Goal: Task Accomplishment & Management: Complete application form

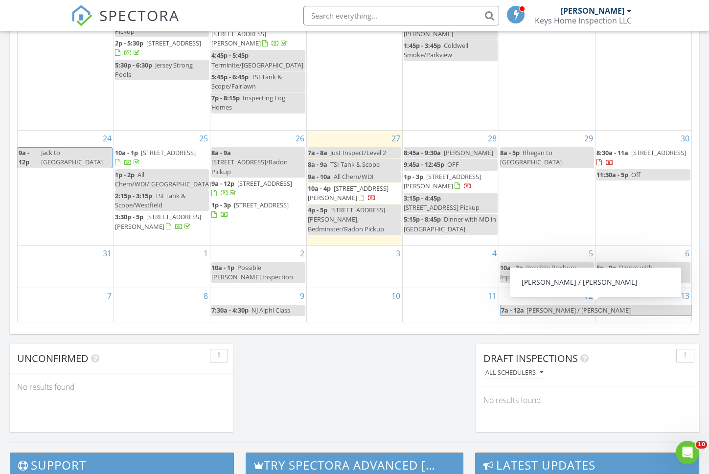
scroll to position [590, 0]
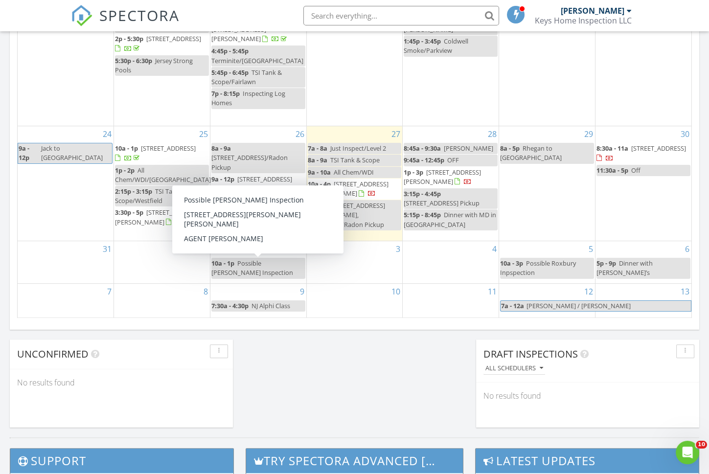
click at [278, 265] on span "Possible Cranford Inspection" at bounding box center [252, 268] width 82 height 18
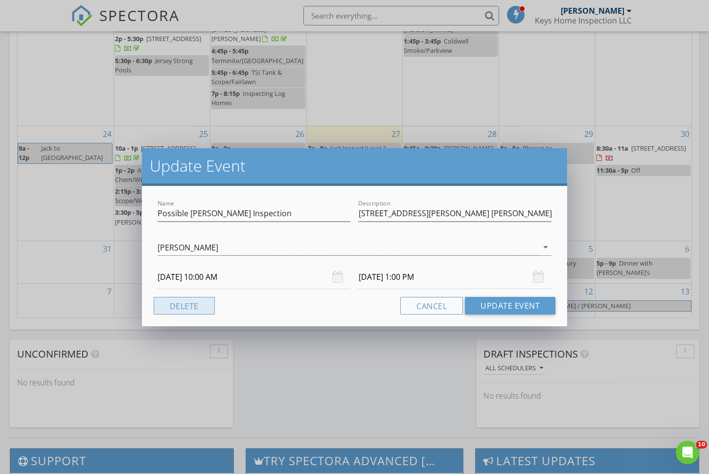
click at [201, 301] on button "Delete" at bounding box center [184, 306] width 61 height 18
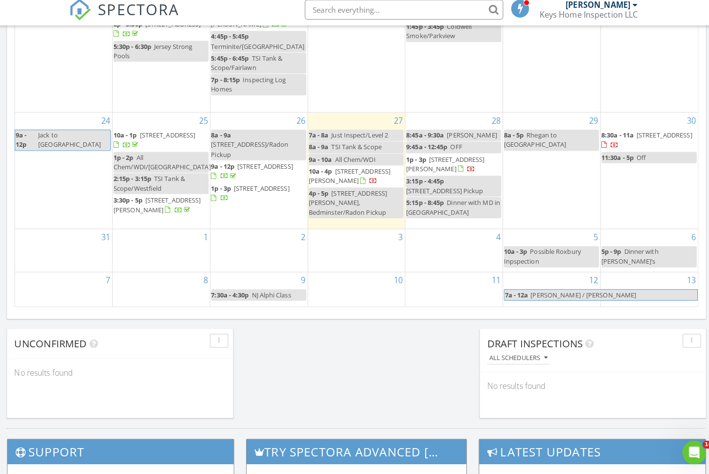
scroll to position [602, 0]
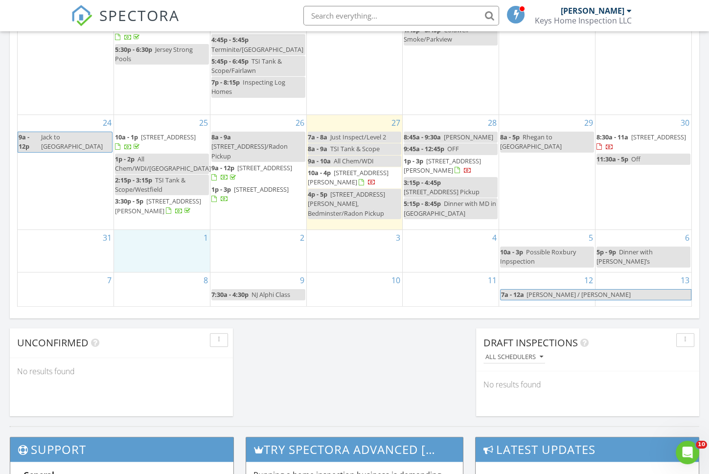
click at [186, 246] on div "1" at bounding box center [162, 251] width 96 height 42
click at [172, 226] on link "Event" at bounding box center [160, 221] width 50 height 16
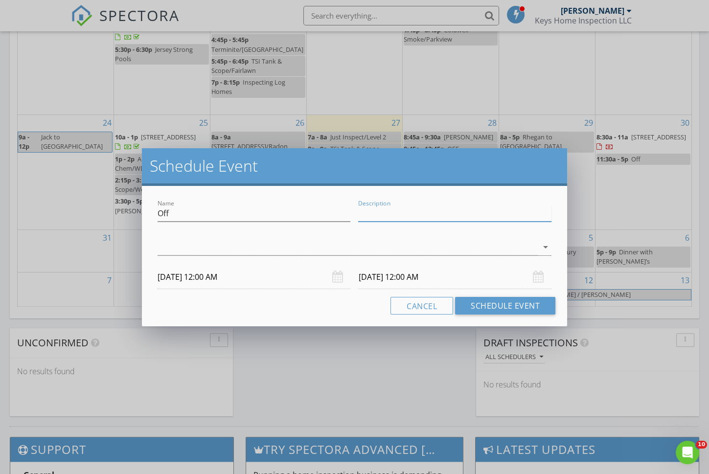
click at [366, 213] on input "Description" at bounding box center [454, 214] width 193 height 16
click at [235, 211] on input "Off" at bounding box center [254, 214] width 193 height 16
type input "Off-[DATE]"
click at [215, 245] on div at bounding box center [348, 247] width 380 height 16
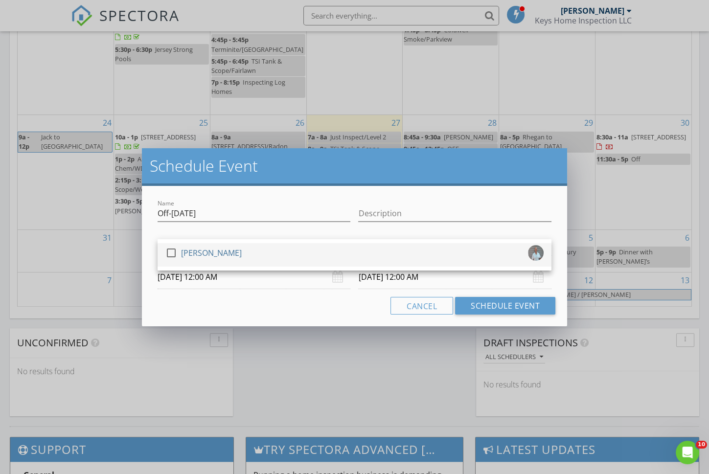
click at [204, 250] on div "[PERSON_NAME]" at bounding box center [211, 253] width 61 height 16
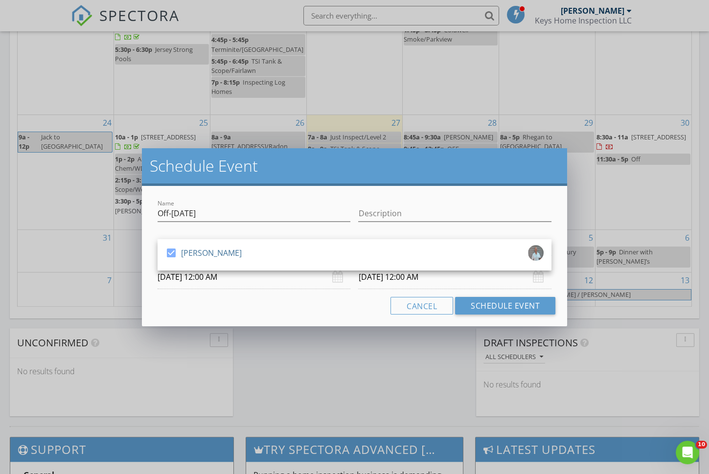
click at [385, 279] on input "09/02/2025 12:00 AM" at bounding box center [454, 277] width 193 height 24
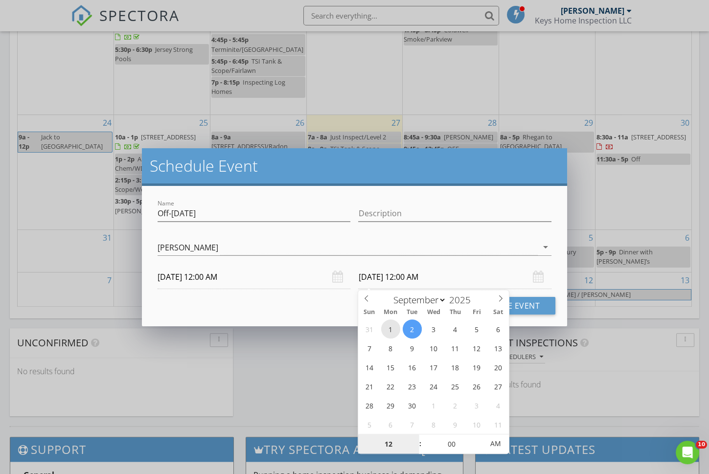
type input "09/01/2025 12:00 AM"
type input "11"
type input "09/01/2025 11:00 PM"
click at [412, 446] on span at bounding box center [415, 449] width 7 height 10
type input "10"
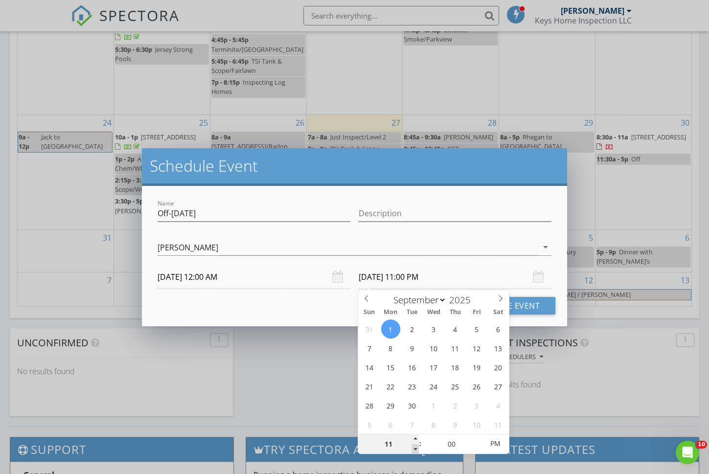
type input "09/01/2025 10:00 PM"
click at [412, 446] on span at bounding box center [415, 449] width 7 height 10
type input "09"
type input "09/01/2025 9:00 PM"
click at [412, 446] on span at bounding box center [415, 449] width 7 height 10
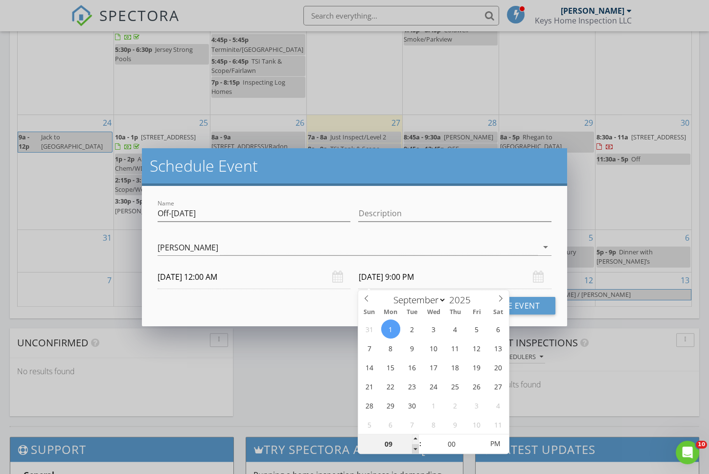
type input "08"
type input "09/01/2025 8:00 PM"
click at [412, 446] on span at bounding box center [415, 449] width 7 height 10
type input "07"
type input "09/01/2025 7:00 PM"
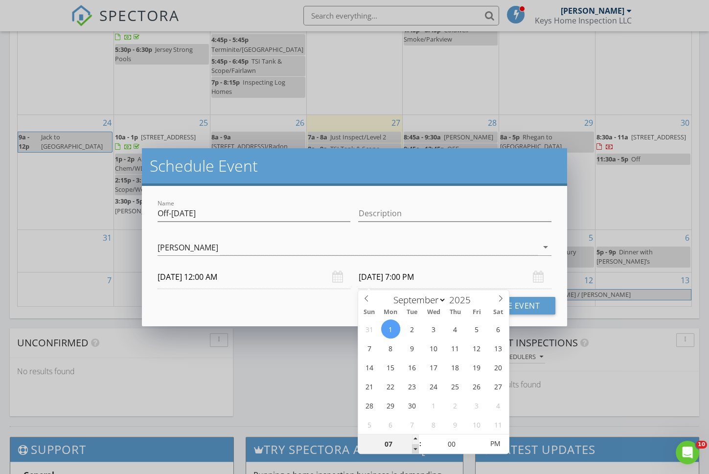
click at [412, 446] on span at bounding box center [415, 449] width 7 height 10
type input "06"
type input "09/01/2025 6:00 PM"
click at [413, 446] on span at bounding box center [415, 449] width 7 height 10
type input "05"
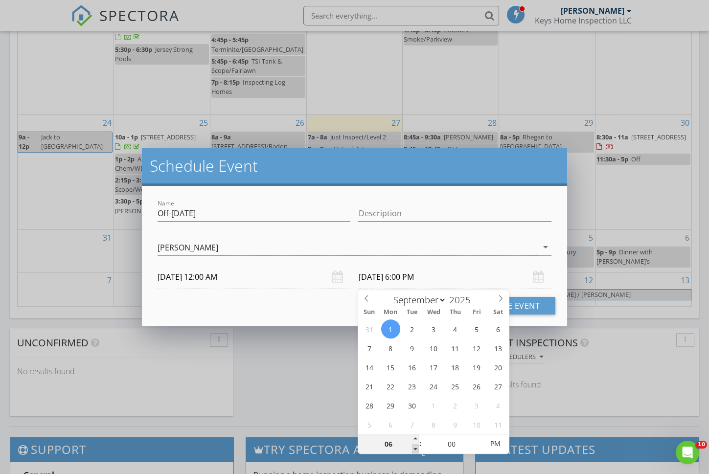
type input "09/01/2025 5:00 PM"
click at [413, 446] on span at bounding box center [415, 449] width 7 height 10
click at [541, 310] on button "Schedule Event" at bounding box center [505, 306] width 100 height 18
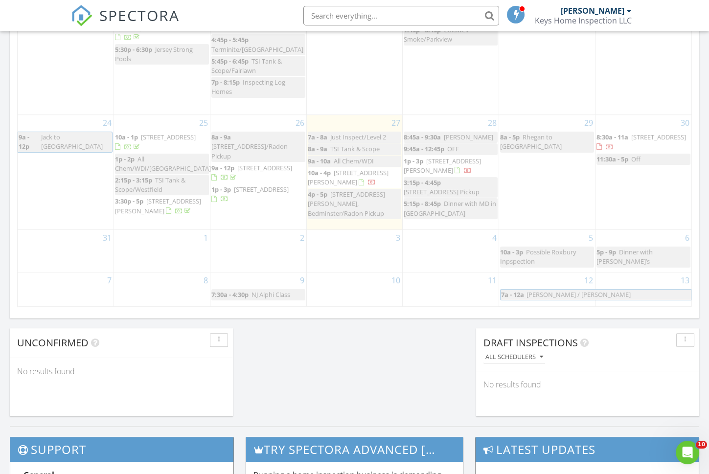
click at [541, 310] on div "LOADING... Aug 17 – Sep 13, 2025 today list day week cal wk 4 wk month Sun Mon …" at bounding box center [355, 91] width 690 height 445
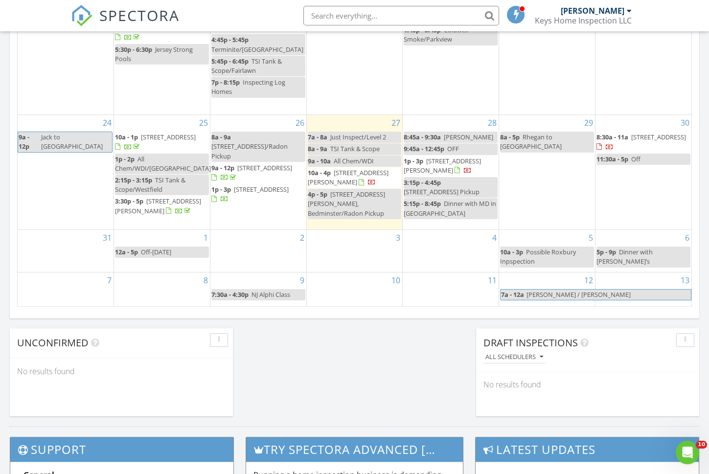
click at [254, 255] on div "2" at bounding box center [258, 251] width 96 height 42
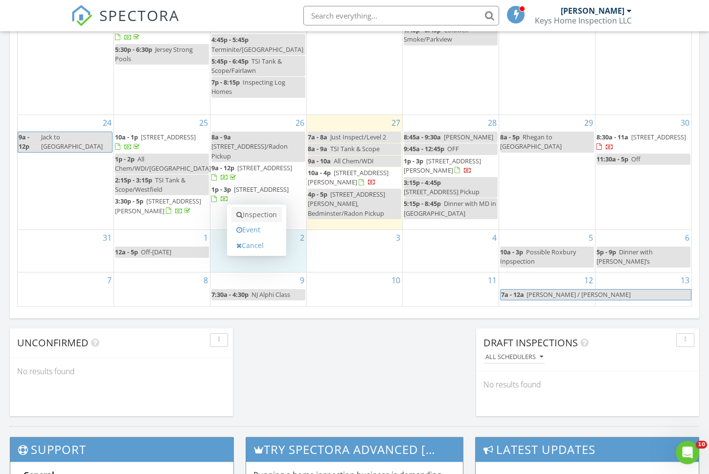
click at [253, 217] on link "Inspection" at bounding box center [257, 215] width 50 height 16
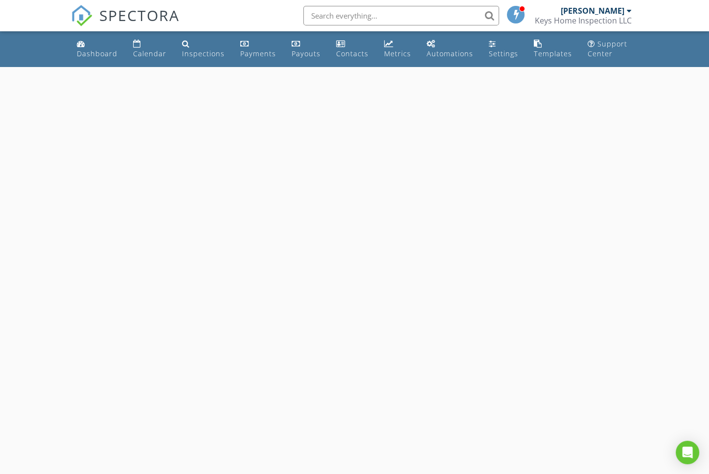
select select "8"
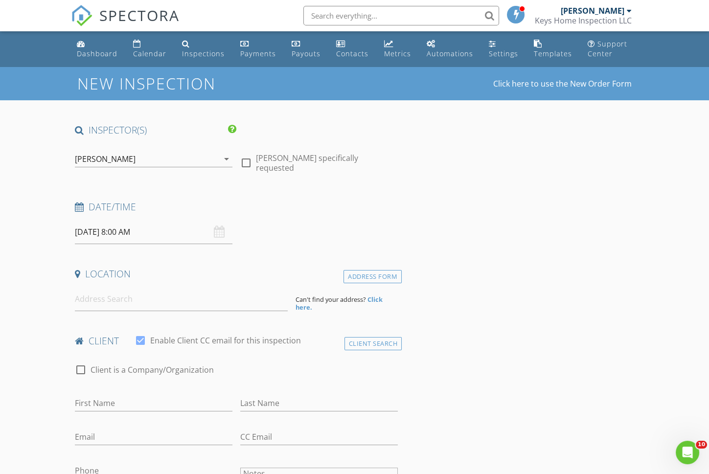
click at [143, 229] on input "09/02/2025 8:00 AM" at bounding box center [154, 232] width 158 height 24
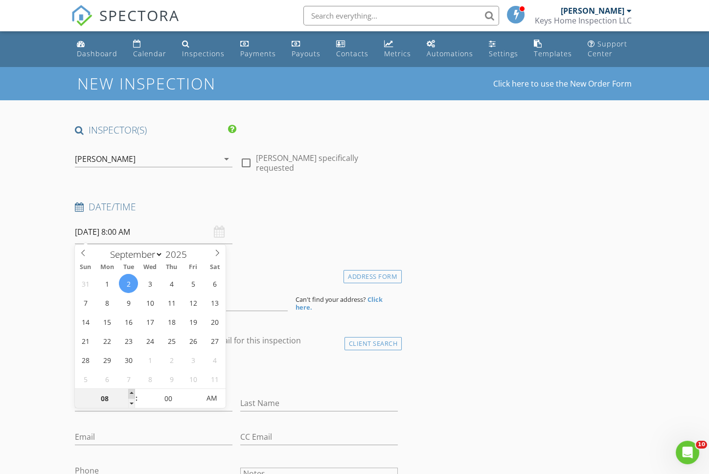
type input "09"
type input "09/02/2025 9:00 AM"
click at [129, 392] on span at bounding box center [131, 394] width 7 height 10
type input "10"
type input "[DATE] 10:00 AM"
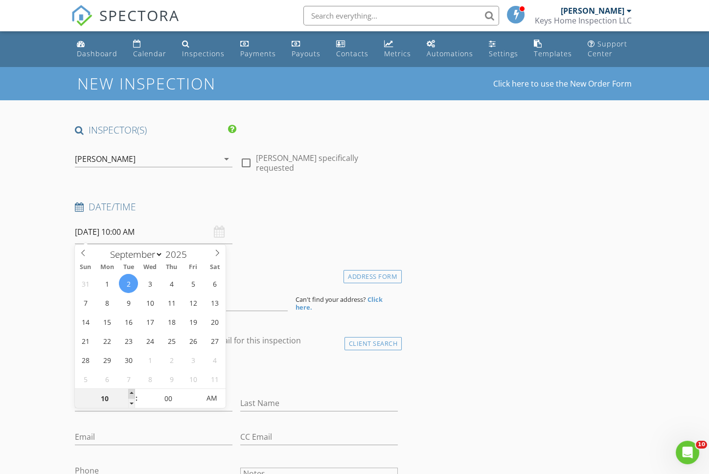
click at [129, 392] on span at bounding box center [131, 394] width 7 height 10
drag, startPoint x: 33, startPoint y: 354, endPoint x: 27, endPoint y: 356, distance: 6.1
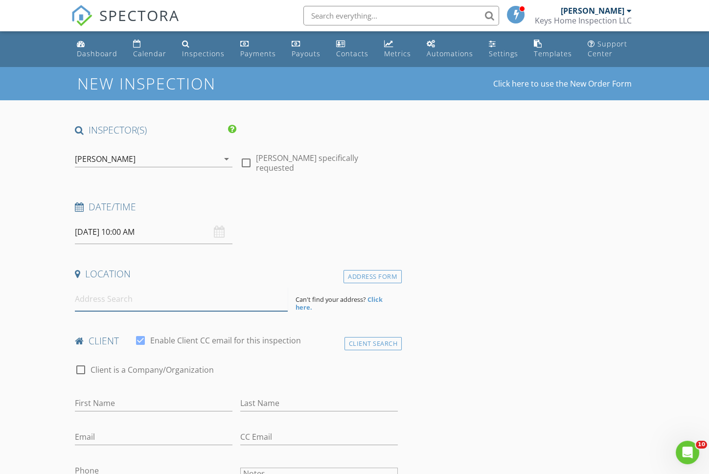
click at [93, 295] on input at bounding box center [181, 299] width 213 height 24
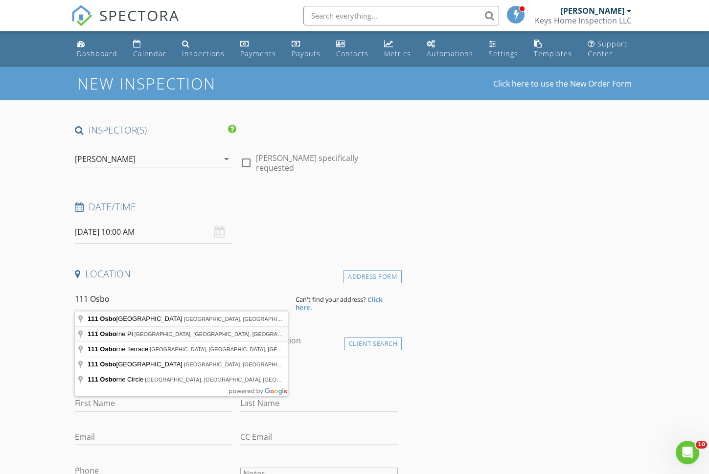
type input "111 Osborne Pl, Cranford, NJ, USA"
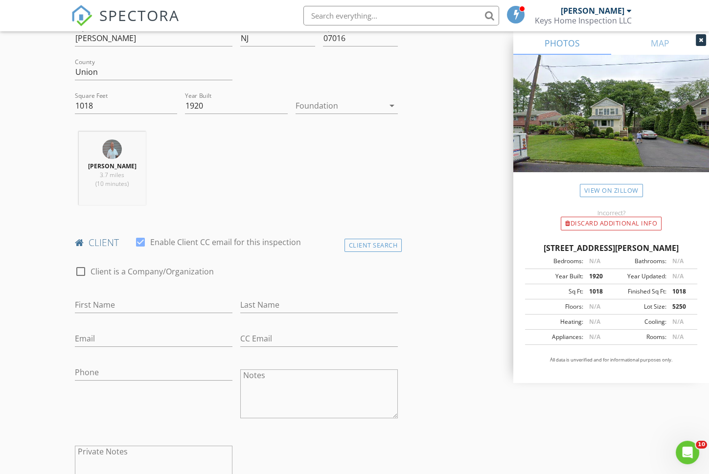
scroll to position [310, 0]
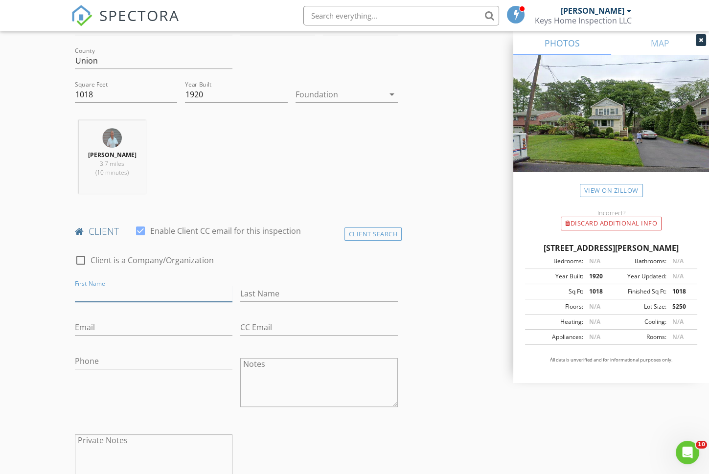
click at [114, 291] on input "First Name" at bounding box center [154, 294] width 158 height 16
type input "Frank"
paste input "Pinola"
type input "Pinola"
click at [127, 317] on div "Email" at bounding box center [154, 330] width 158 height 32
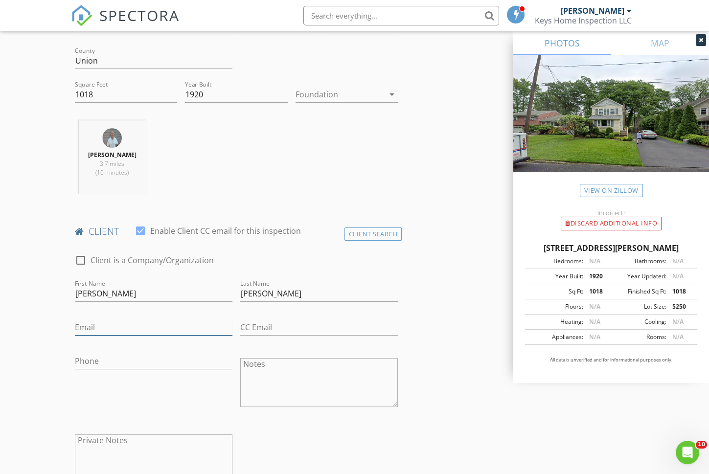
click at [123, 320] on input "Email" at bounding box center [154, 328] width 158 height 16
paste input "frankpinola@comcast.net"
type input "frankpinola@comcast.net"
click at [99, 367] on div "Phone" at bounding box center [154, 366] width 158 height 26
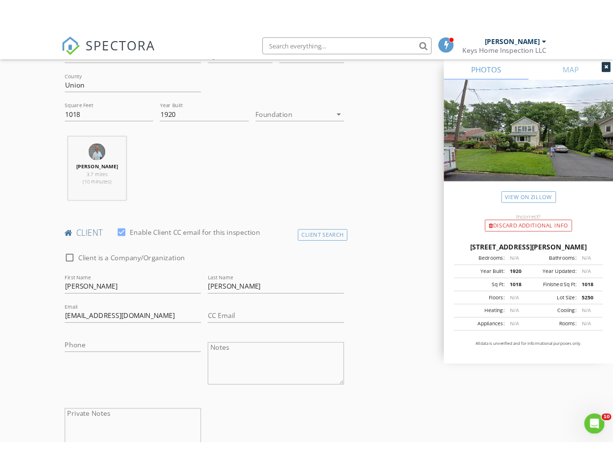
scroll to position [320, 0]
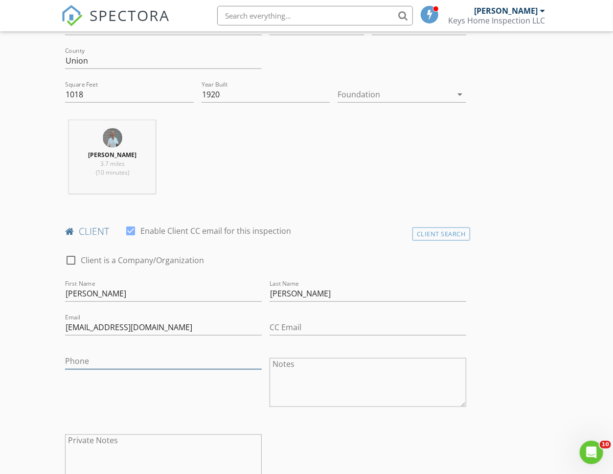
click at [175, 362] on input "Phone" at bounding box center [163, 361] width 197 height 16
paste input "908-447-6943"
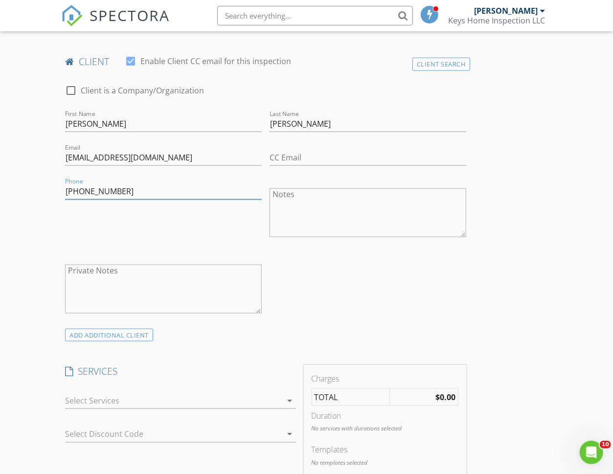
scroll to position [495, 0]
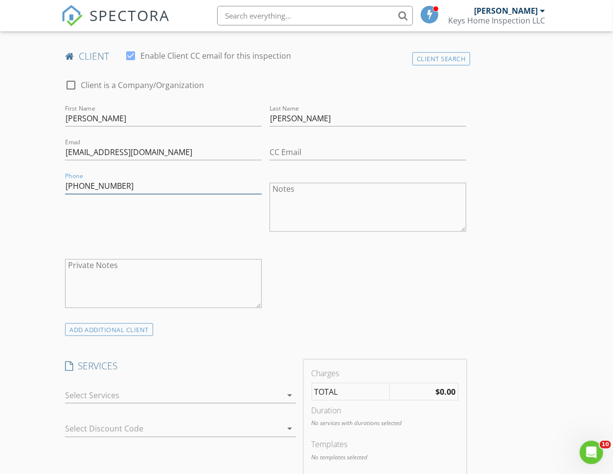
type input "908-447-6943"
click at [108, 394] on div at bounding box center [173, 396] width 217 height 16
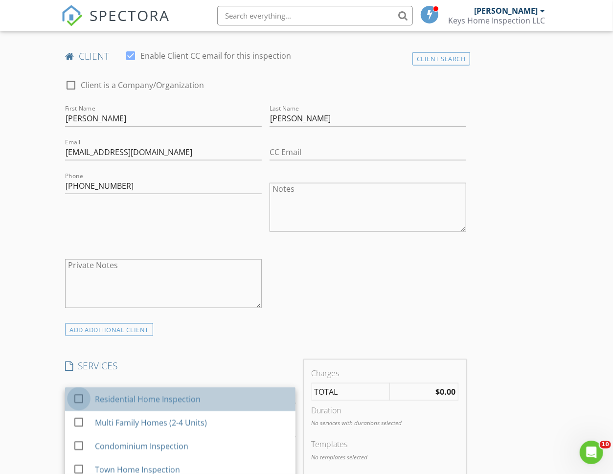
click at [77, 398] on div at bounding box center [78, 398] width 17 height 17
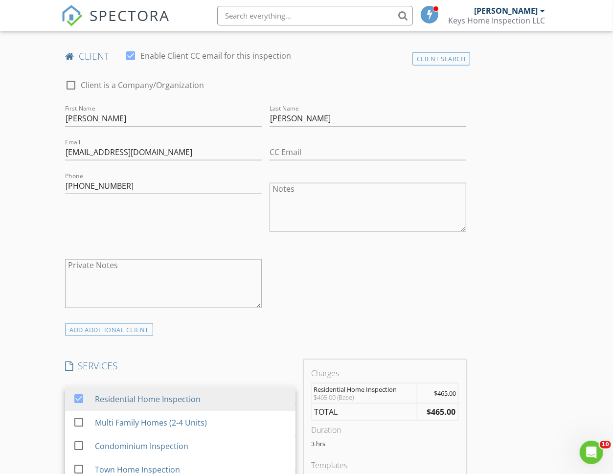
click at [31, 387] on div "New Inspection Click here to use the New Order Form INSPECTOR(S) check_box John…" at bounding box center [306, 466] width 613 height 1768
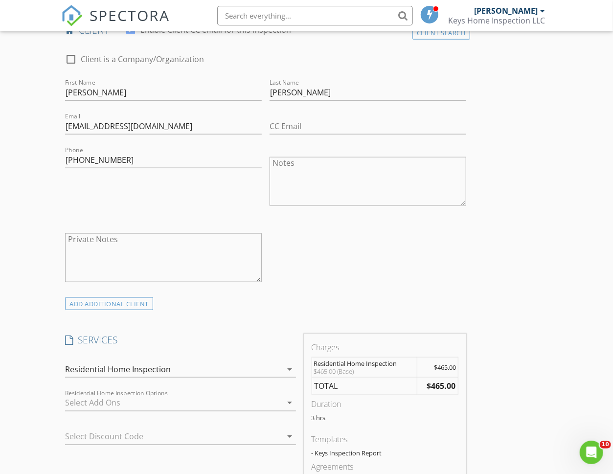
scroll to position [524, 0]
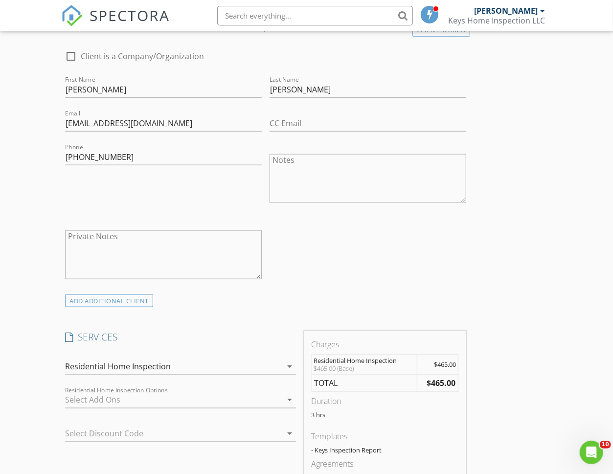
click at [71, 396] on div at bounding box center [173, 401] width 217 height 16
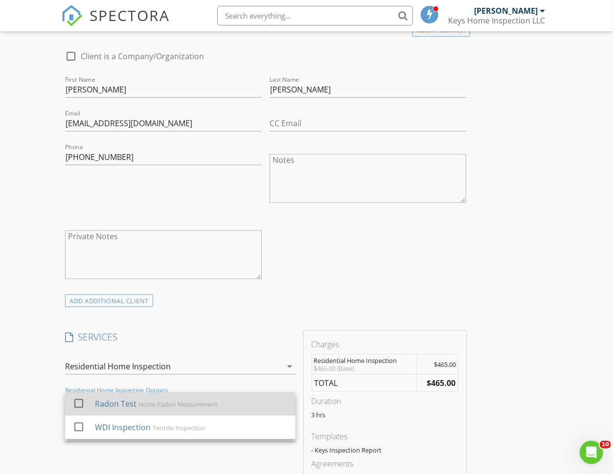
click at [71, 396] on link "check_box_outline_blank Radon Test Home Radon Measurement" at bounding box center [180, 404] width 231 height 23
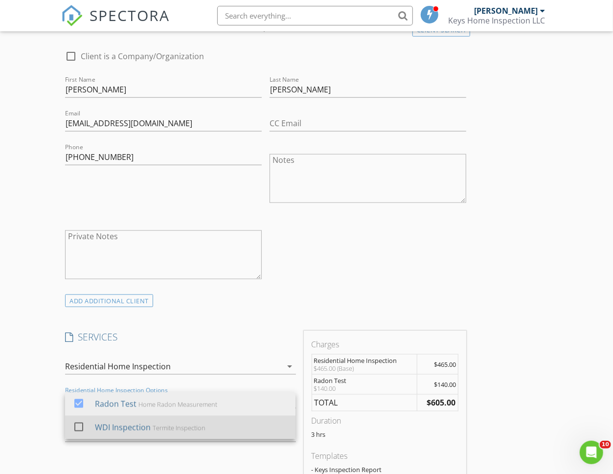
click at [81, 422] on div at bounding box center [78, 427] width 17 height 17
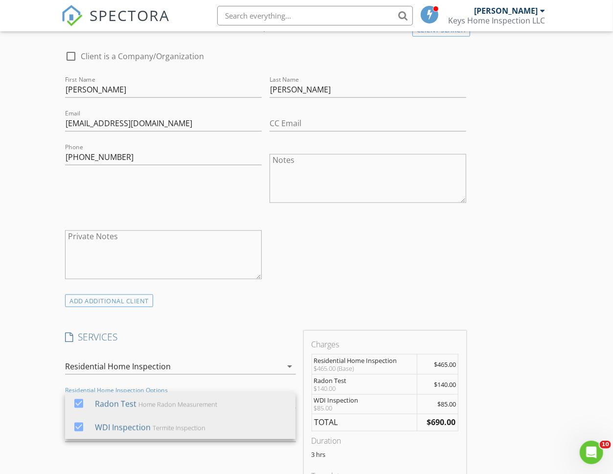
click at [50, 413] on div "New Inspection Click here to use the New Order Form INSPECTOR(S) check_box John…" at bounding box center [306, 457] width 613 height 1808
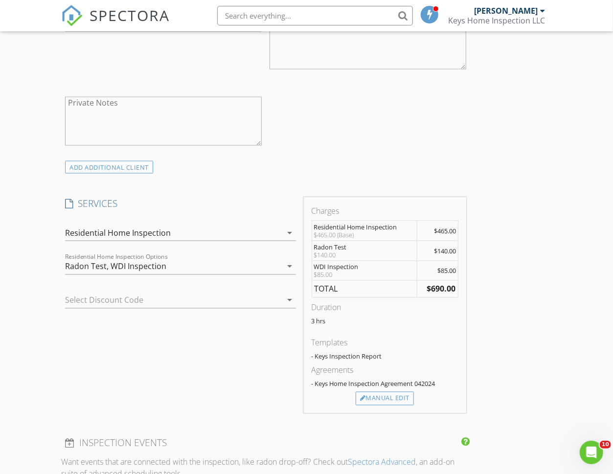
scroll to position [684, 0]
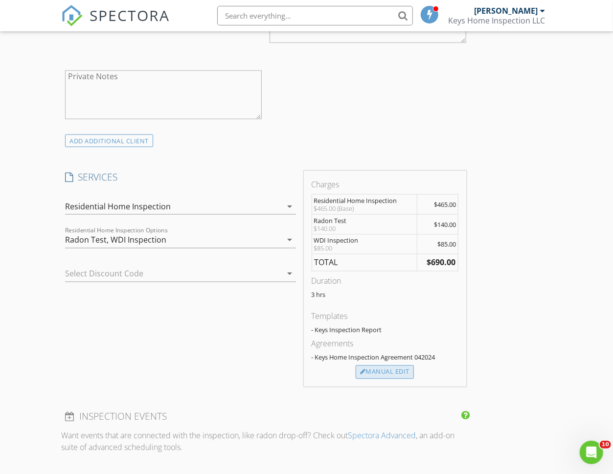
click at [372, 372] on div "Manual Edit" at bounding box center [385, 373] width 58 height 14
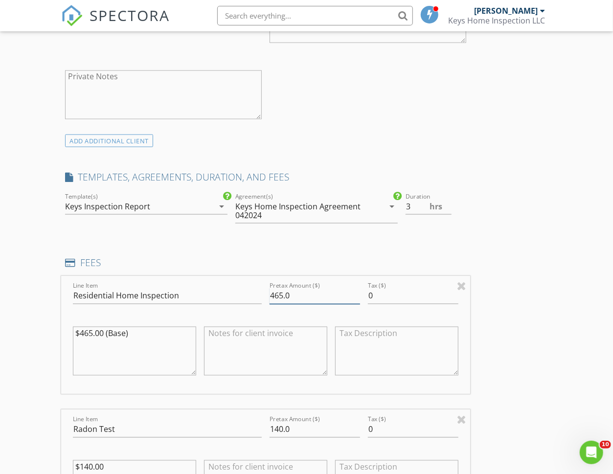
click at [279, 291] on input "465.0" at bounding box center [315, 296] width 91 height 16
click at [278, 295] on input "45.0" at bounding box center [315, 296] width 91 height 16
type input "450.0"
click at [285, 249] on div "INSPECTOR(S) check_box John McCormack PRIMARY John McCormack arrow_drop_down ch…" at bounding box center [265, 453] width 409 height 2007
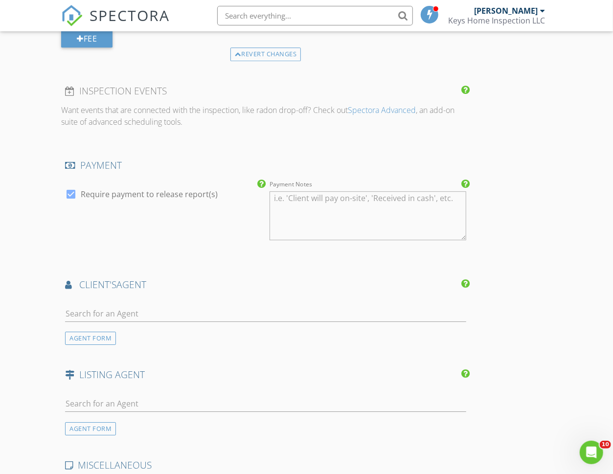
scroll to position [1347, 0]
click at [97, 305] on input "text" at bounding box center [265, 313] width 401 height 16
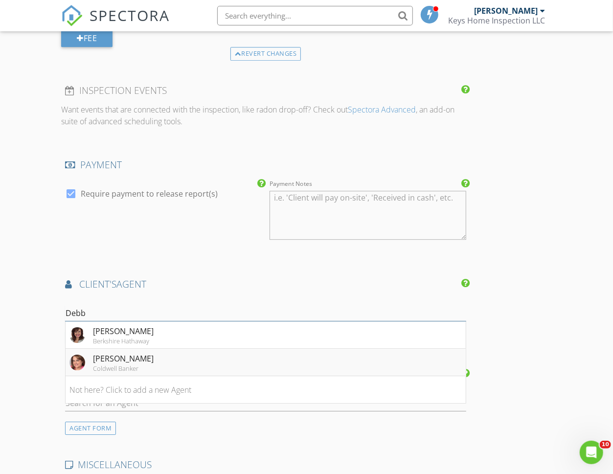
type input "Debb"
click at [126, 356] on div "Debbie Labrutto" at bounding box center [123, 359] width 61 height 12
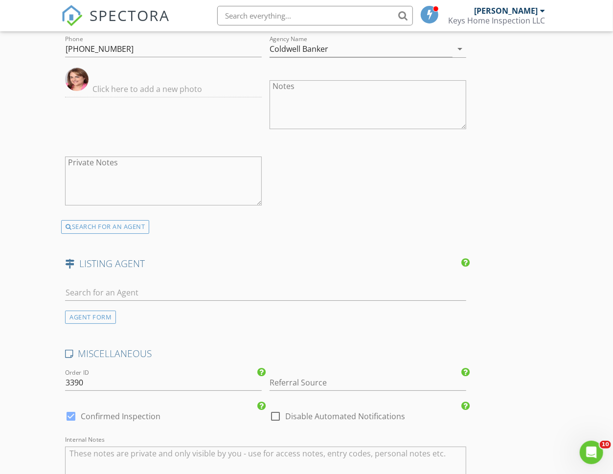
scroll to position [1681, 0]
click at [304, 376] on input "Referral Source" at bounding box center [368, 382] width 197 height 16
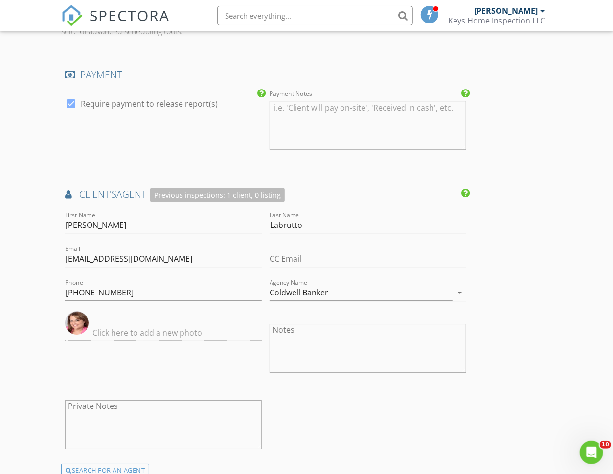
scroll to position [1435, 0]
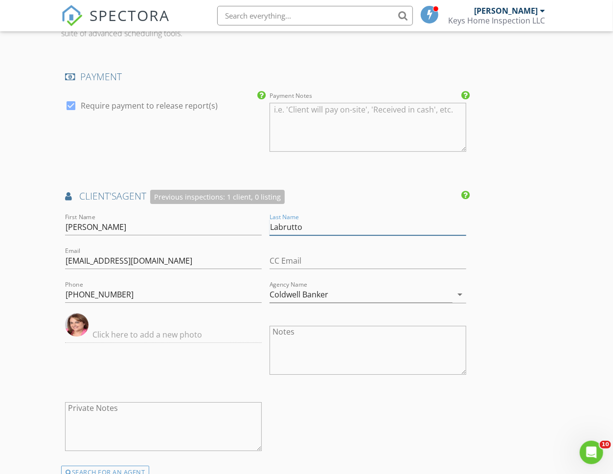
drag, startPoint x: 317, startPoint y: 224, endPoint x: 263, endPoint y: 223, distance: 53.9
click at [263, 223] on div "First Name Debbie Last Name Labrutto Email debbielabrutto209@gmail.com CC Email…" at bounding box center [265, 338] width 409 height 255
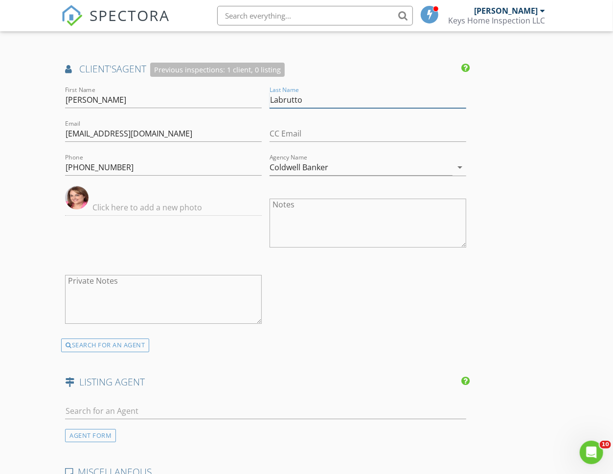
scroll to position [1684, 0]
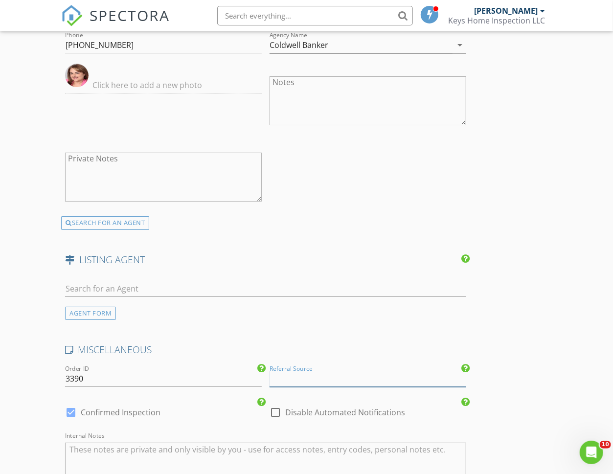
click at [282, 371] on input "Referral Source" at bounding box center [368, 379] width 197 height 16
paste input "Labrutto"
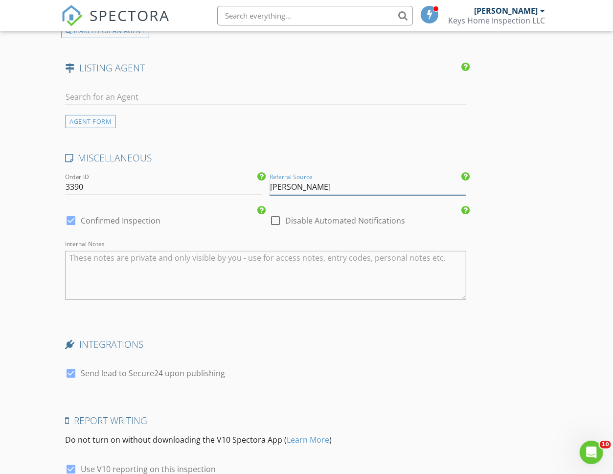
scroll to position [1894, 0]
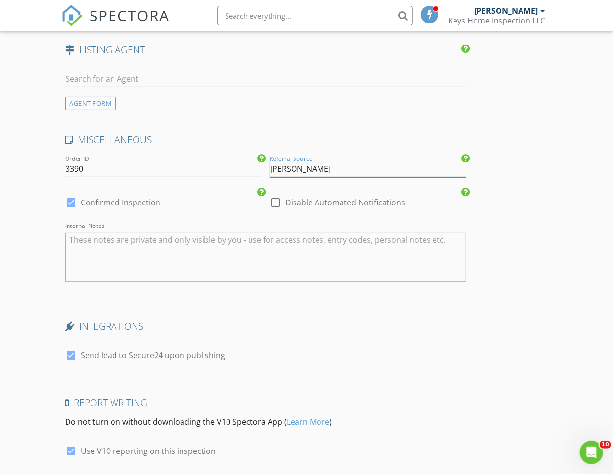
type input "Debbie Labrutto"
click at [69, 352] on div at bounding box center [71, 355] width 17 height 17
checkbox input "false"
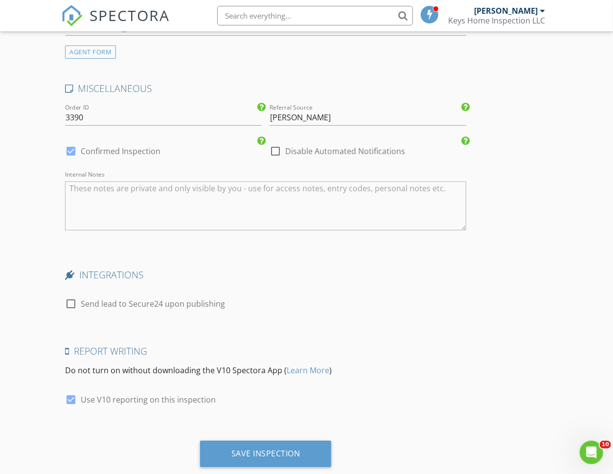
scroll to position [1964, 0]
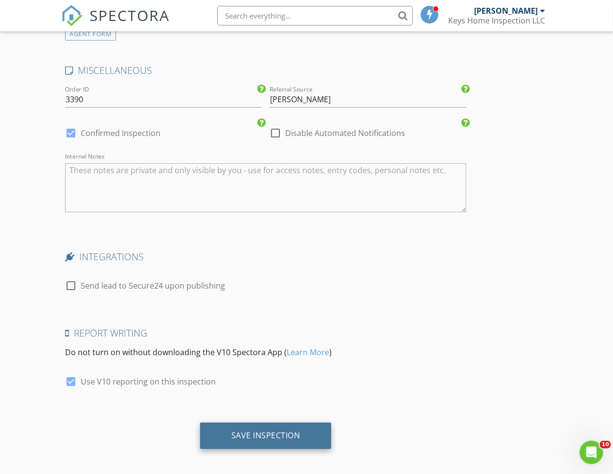
click at [255, 433] on div "Save Inspection" at bounding box center [266, 436] width 69 height 10
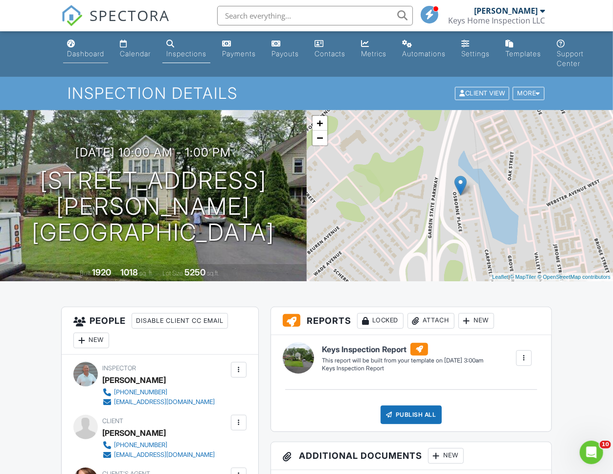
click at [96, 58] on link "Dashboard" at bounding box center [85, 49] width 45 height 28
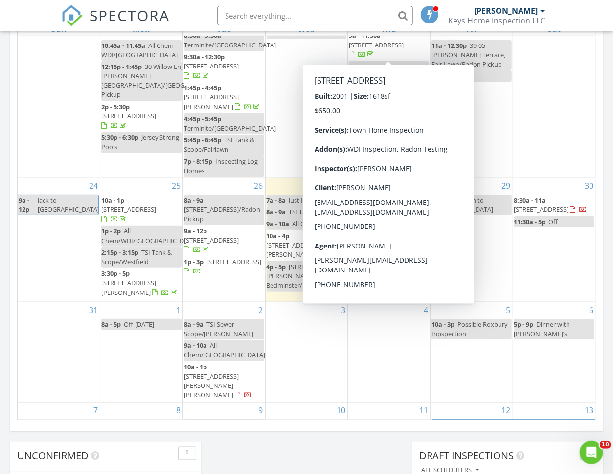
scroll to position [502, 0]
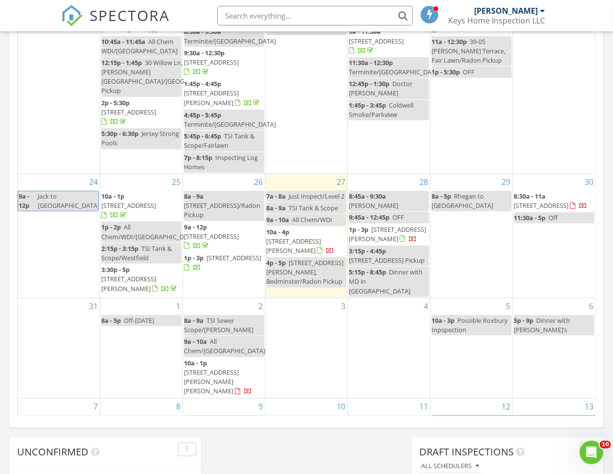
click at [458, 318] on span "Possible Roxbury Inpspection" at bounding box center [470, 325] width 76 height 18
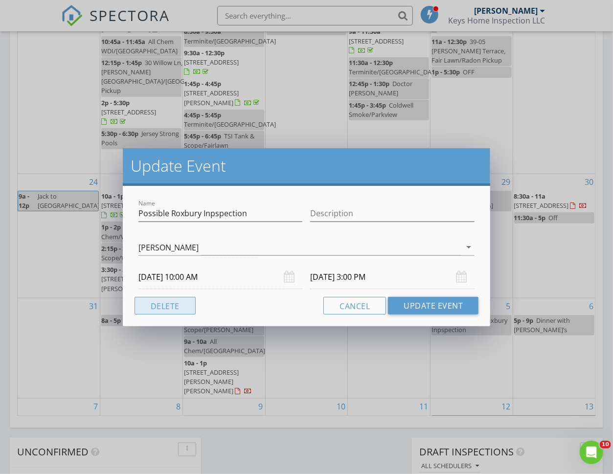
click at [167, 301] on button "Delete" at bounding box center [165, 306] width 61 height 18
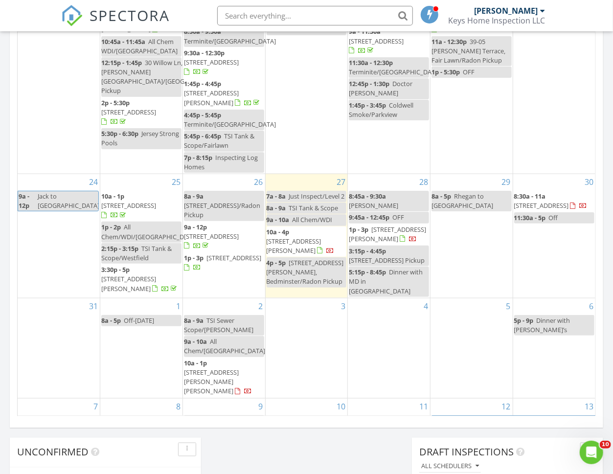
scroll to position [0, 0]
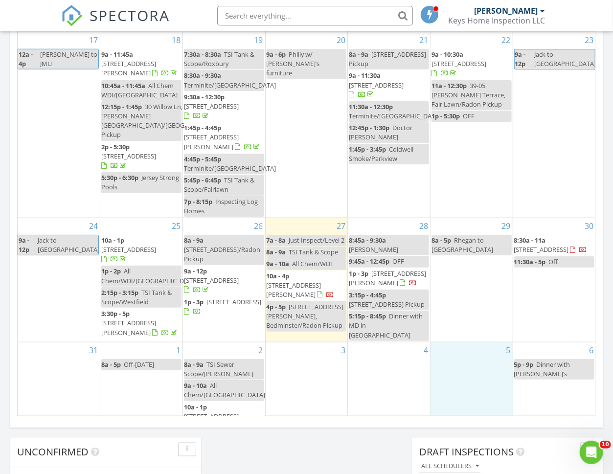
click at [458, 357] on div "5" at bounding box center [472, 393] width 82 height 100
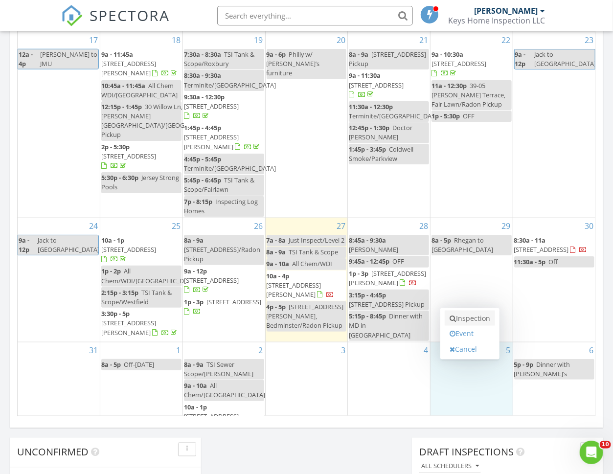
click at [461, 320] on link "Inspection" at bounding box center [470, 319] width 50 height 16
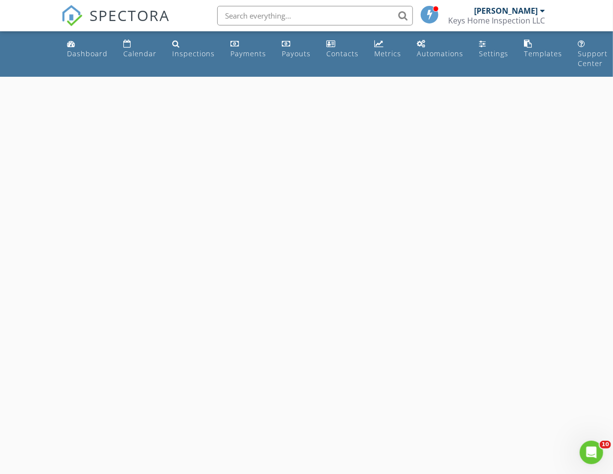
select select "8"
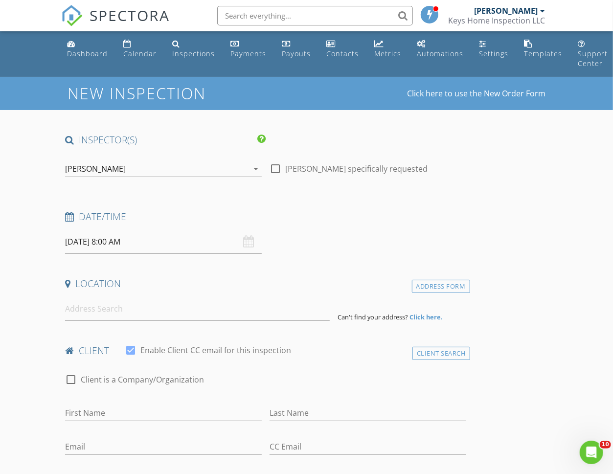
click at [135, 238] on input "[DATE] 8:00 AM" at bounding box center [163, 242] width 197 height 24
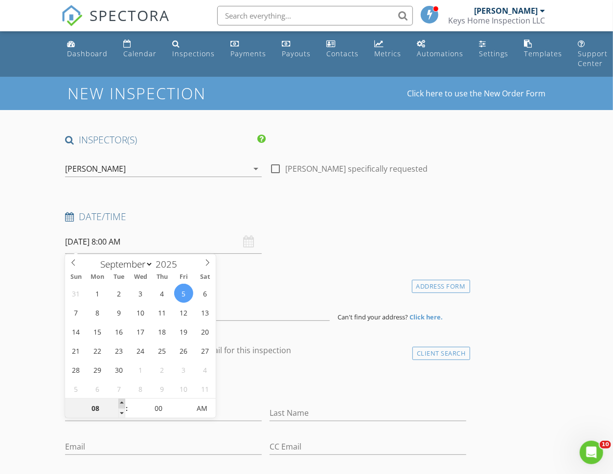
type input "09"
type input "[DATE] 9:00 AM"
click at [120, 400] on span at bounding box center [121, 404] width 7 height 10
type input "10"
type input "[DATE] 10:00 AM"
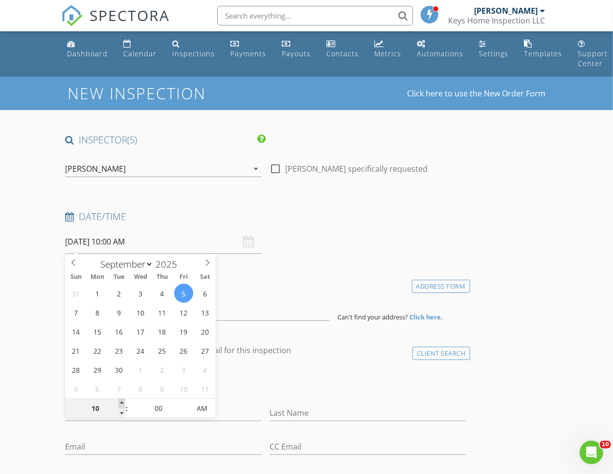
click at [120, 400] on span at bounding box center [121, 404] width 7 height 10
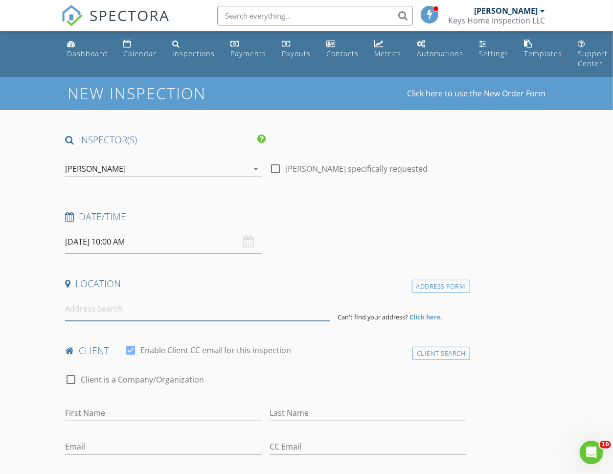
click at [78, 309] on input at bounding box center [197, 309] width 265 height 24
click at [229, 303] on input "334 Hunter Street, Succasunna, NJ, USA" at bounding box center [197, 309] width 265 height 24
click at [124, 316] on input "334 Hunter Street, Succasunna, NJ, USA" at bounding box center [197, 309] width 265 height 24
click at [73, 307] on input "334 Hunter Street, Succasunna, NJ, USA" at bounding box center [197, 309] width 265 height 24
type input "34 Hunter Street, Succasunna, NJ, USA"
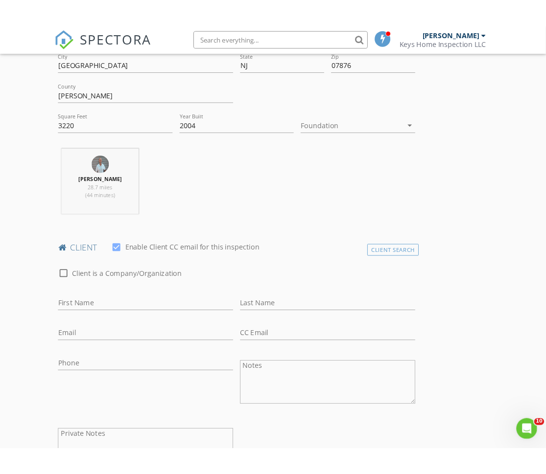
scroll to position [329, 0]
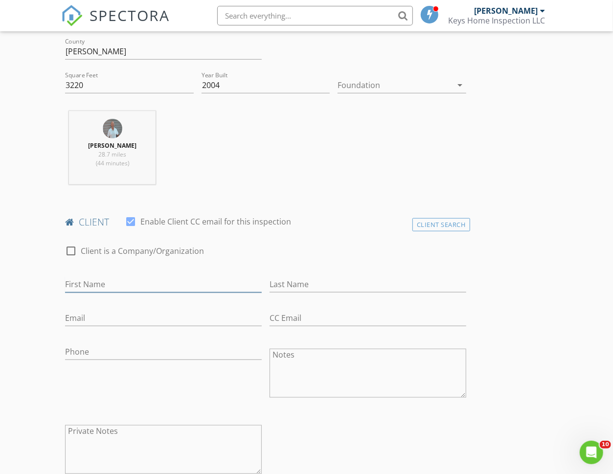
click at [109, 283] on input "First Name" at bounding box center [163, 285] width 197 height 16
paste input "Zeshan Siddiqui"
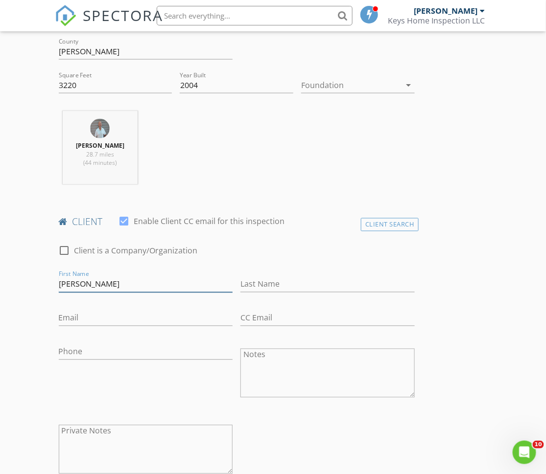
drag, startPoint x: 159, startPoint y: 286, endPoint x: 150, endPoint y: 287, distance: 8.9
click at [159, 286] on input "Zeshan Siddiqui" at bounding box center [146, 285] width 174 height 16
drag, startPoint x: 128, startPoint y: 283, endPoint x: 89, endPoint y: 285, distance: 39.2
click at [89, 285] on input "Zeshan Siddiqui" at bounding box center [146, 285] width 174 height 16
type input "Zeshan"
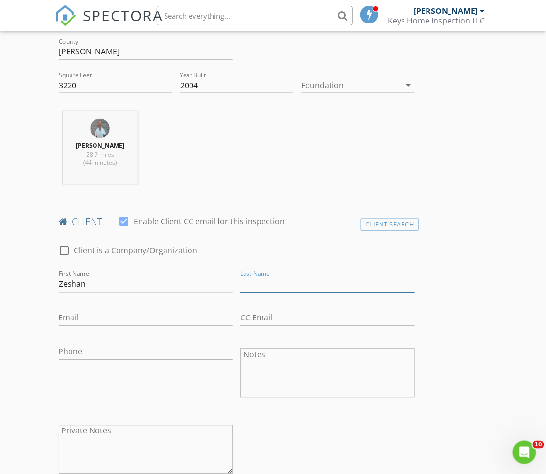
click at [256, 283] on input "Last Name" at bounding box center [327, 285] width 174 height 16
paste input "Siddiqui"
type input "Siddiqui"
click at [160, 318] on input "Email" at bounding box center [146, 318] width 174 height 16
paste input "zeshan.siddiqui20@gmail.com"
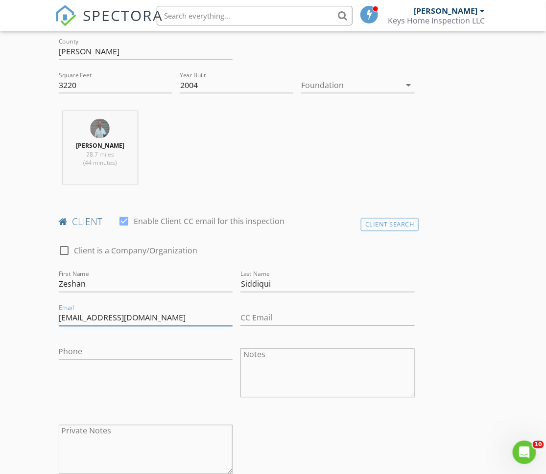
type input "zeshan.siddiqui20@gmail.com"
click at [107, 348] on input "Phone" at bounding box center [146, 352] width 174 height 16
paste input "732-754-5287"
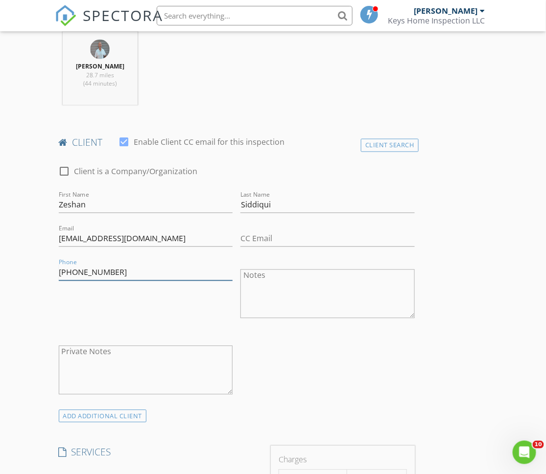
type input "732-754-5287"
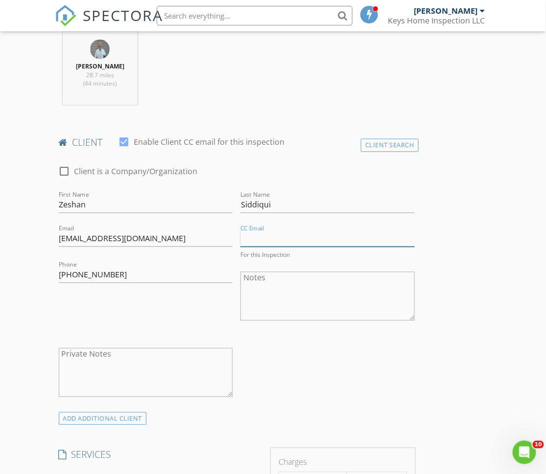
click at [323, 237] on input "CC Email" at bounding box center [327, 239] width 174 height 16
paste input "Cardilelaw@gmail.com"
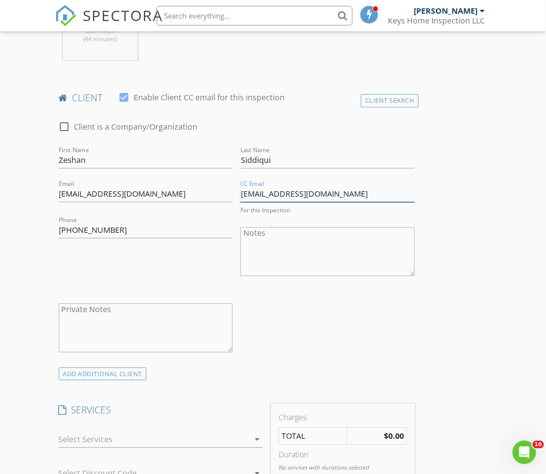
scroll to position [466, 0]
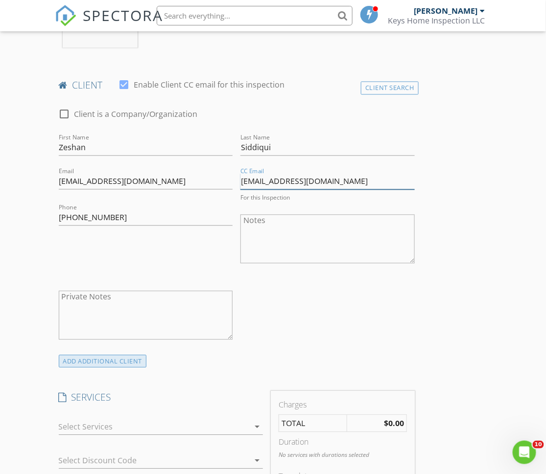
type input "Cardilelaw@gmail.com"
click at [105, 357] on div "ADD ADDITIONAL client" at bounding box center [103, 361] width 88 height 13
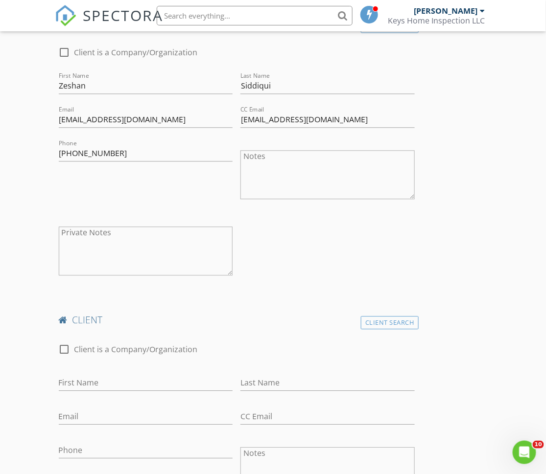
scroll to position [525, 0]
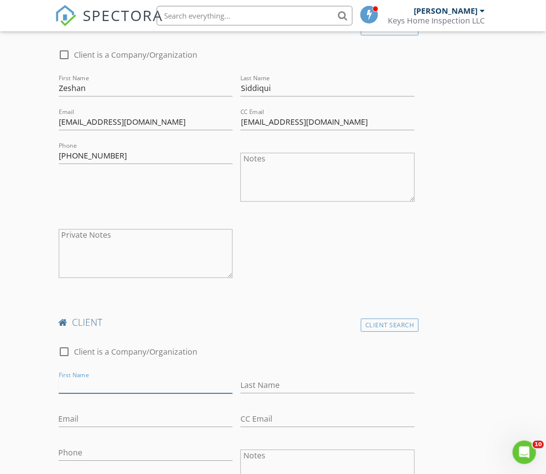
click at [114, 380] on input "First Name" at bounding box center [146, 385] width 174 height 16
paste input "Aisha Kahn"
drag, startPoint x: 82, startPoint y: 385, endPoint x: 101, endPoint y: 382, distance: 19.8
click at [101, 382] on input "Aisha Kahn" at bounding box center [146, 385] width 174 height 16
type input "Aisha"
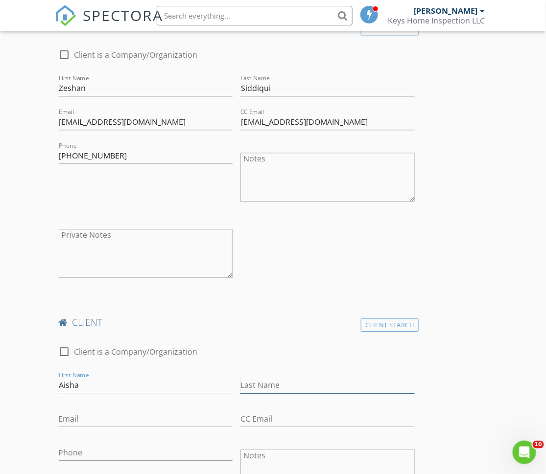
click at [245, 379] on input "Last Name" at bounding box center [327, 385] width 174 height 16
paste input "Kahn"
type input "Kahn"
click at [164, 411] on input "Email" at bounding box center [146, 419] width 174 height 16
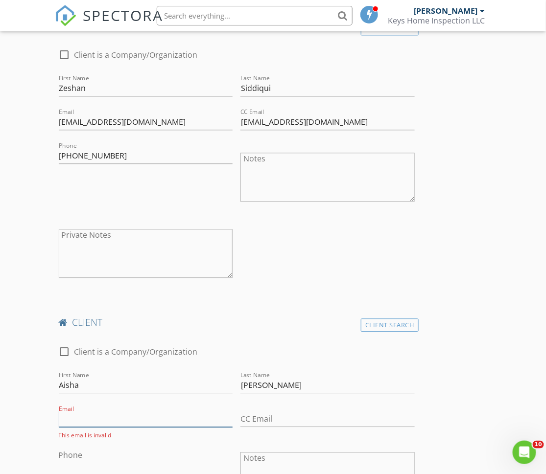
paste input "akhanzeshan@gmail.com"
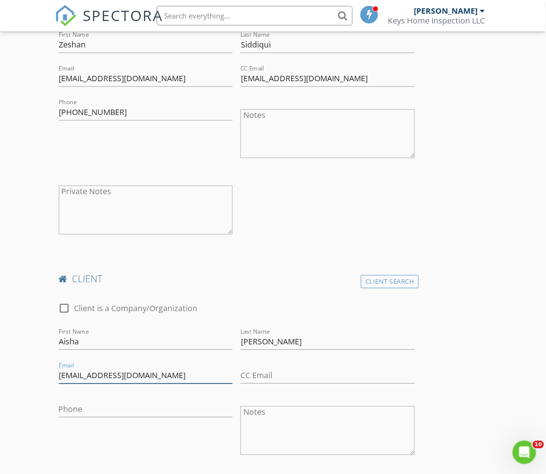
scroll to position [570, 0]
type input "akhanzeshan@gmail.com"
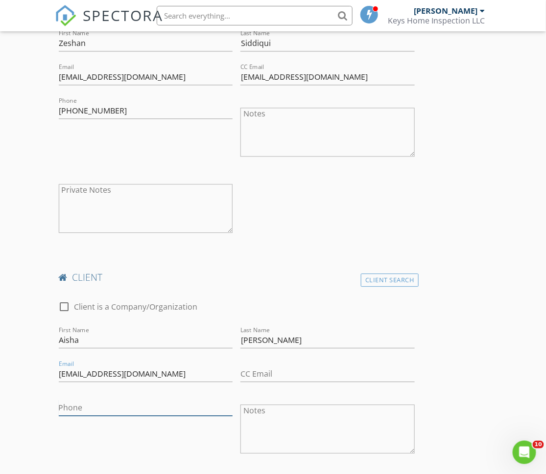
click at [96, 403] on input "Phone" at bounding box center [146, 408] width 174 height 16
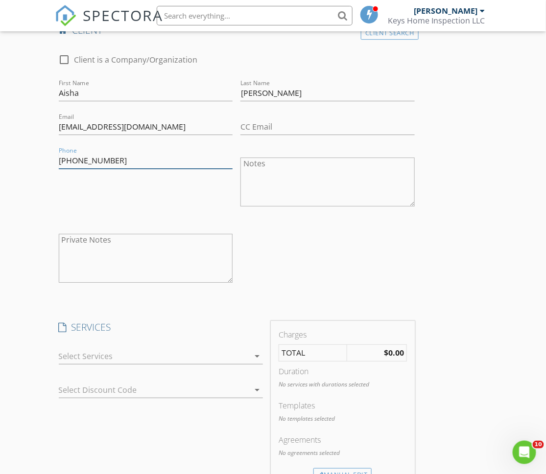
scroll to position [818, 0]
type input "973-440-0580"
click at [255, 354] on icon "arrow_drop_down" at bounding box center [257, 356] width 12 height 12
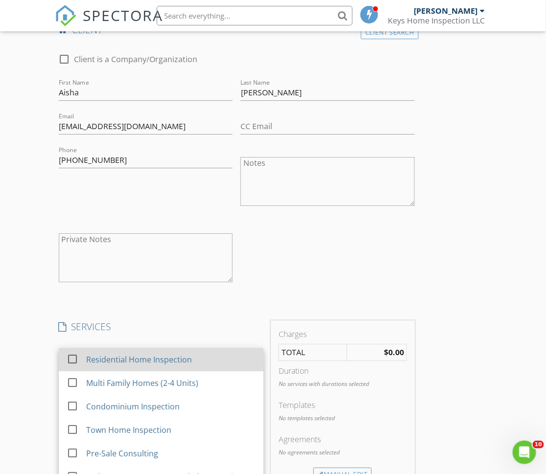
click at [72, 355] on div at bounding box center [72, 358] width 17 height 17
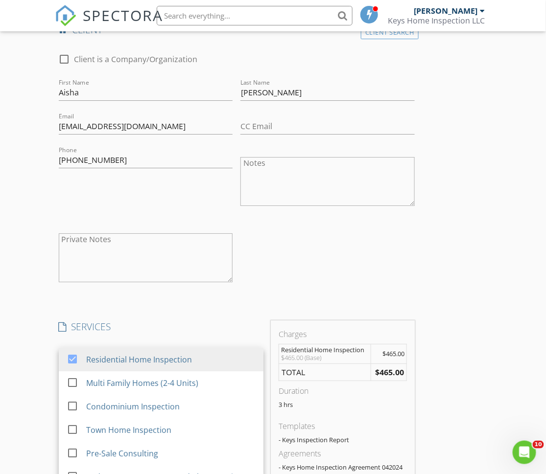
click at [37, 361] on div "New Inspection Click here to use the New Order Form INSPECTOR(S) check_box John…" at bounding box center [273, 285] width 546 height 2052
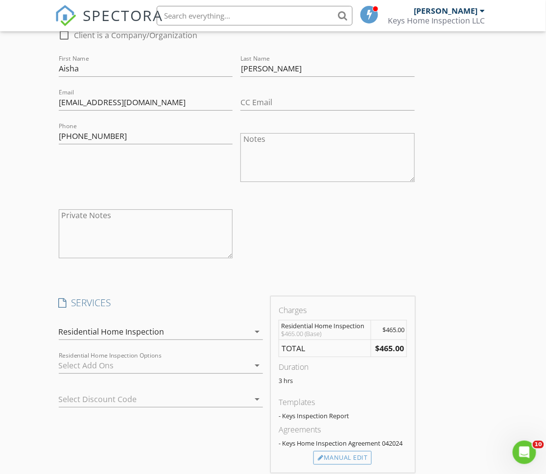
scroll to position [843, 0]
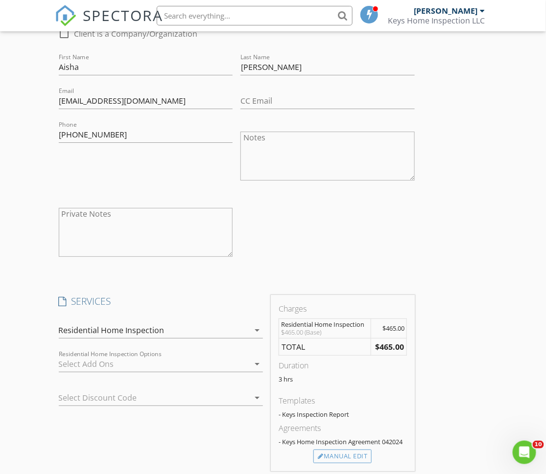
click at [64, 358] on div at bounding box center [154, 364] width 191 height 16
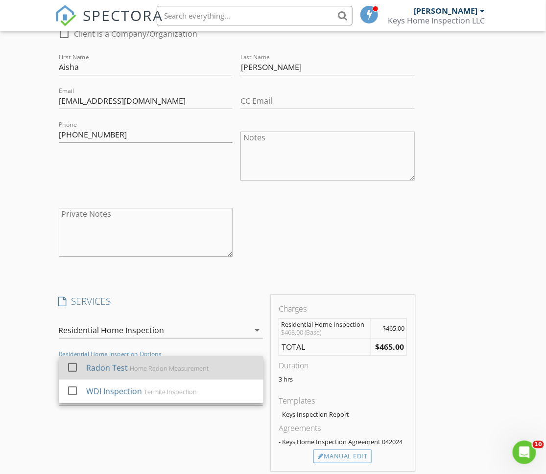
click at [70, 364] on div at bounding box center [72, 367] width 17 height 17
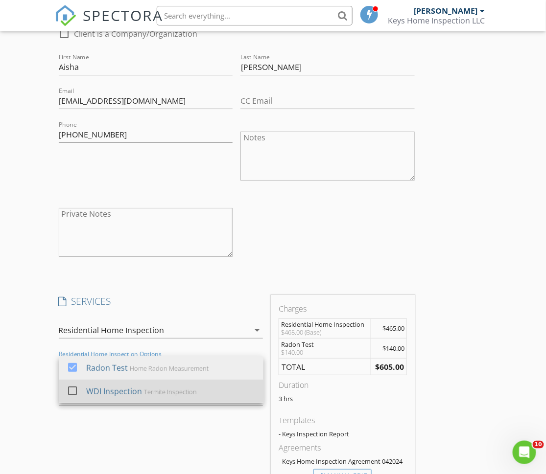
click at [70, 383] on div at bounding box center [72, 390] width 17 height 17
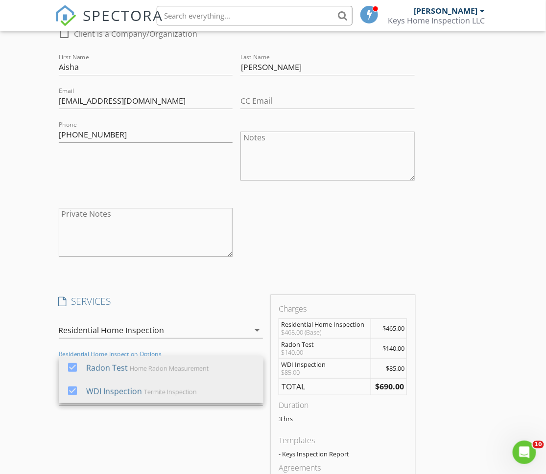
click at [34, 376] on div "New Inspection Click here to use the New Order Form INSPECTOR(S) check_box John…" at bounding box center [273, 279] width 546 height 2092
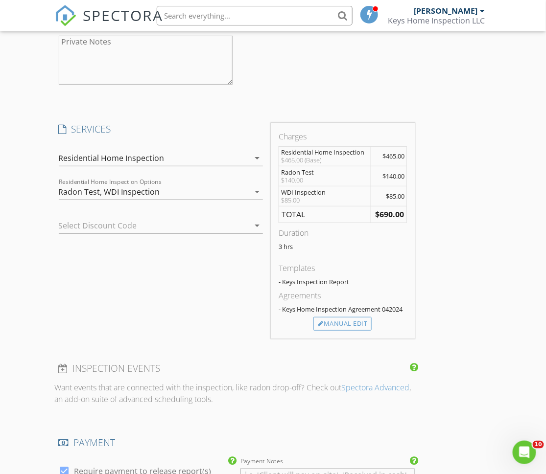
scroll to position [1042, 0]
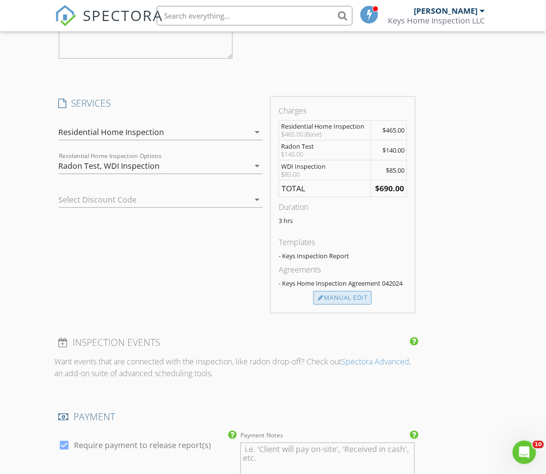
click at [329, 295] on div "Manual Edit" at bounding box center [342, 298] width 58 height 14
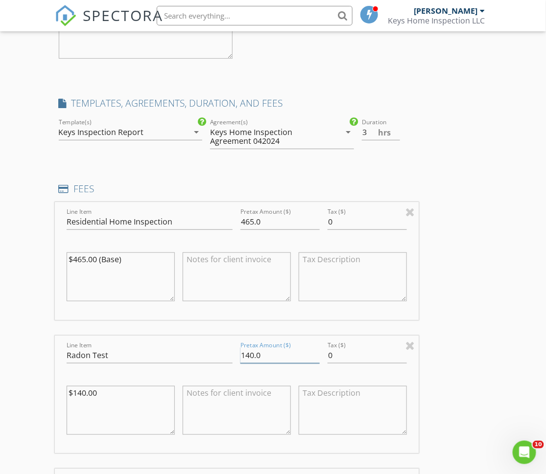
click at [249, 351] on input "140.0" at bounding box center [279, 356] width 79 height 16
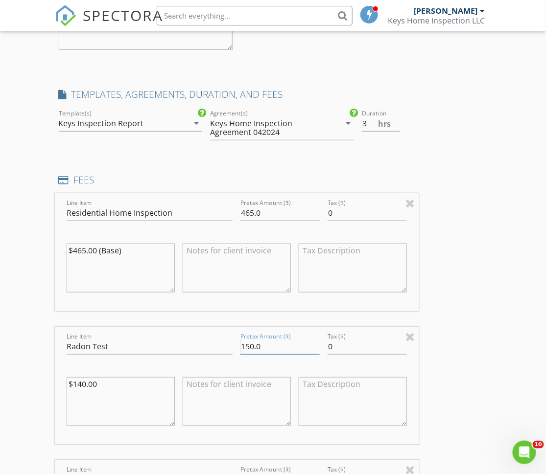
scroll to position [1052, 0]
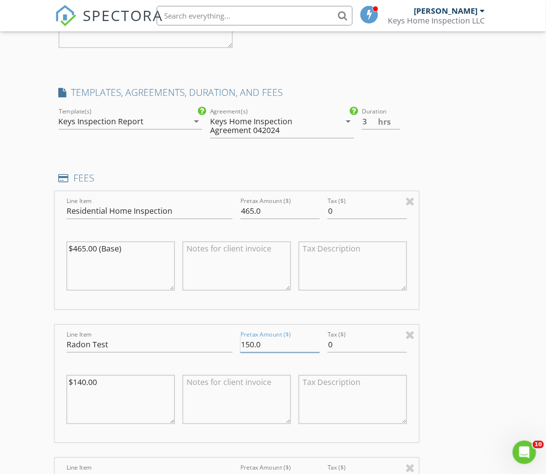
type input "150.0"
click at [254, 210] on input "465.02" at bounding box center [279, 211] width 79 height 16
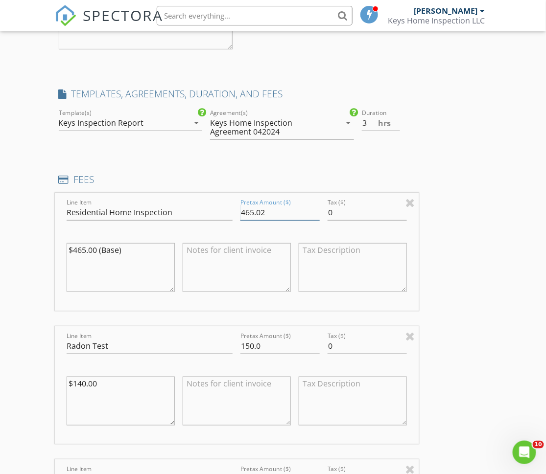
click at [267, 208] on input "465.02" at bounding box center [279, 213] width 79 height 16
type input "4"
type input "600.0"
click at [276, 166] on div "INSPECTOR(S) check_box John McCormack PRIMARY John McCormack arrow_drop_down ch…" at bounding box center [237, 228] width 364 height 2290
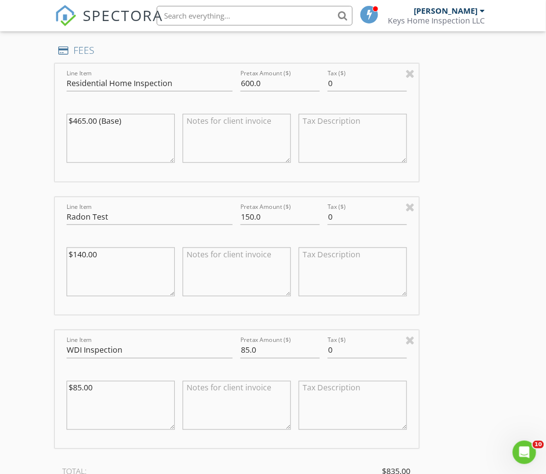
scroll to position [1186, 0]
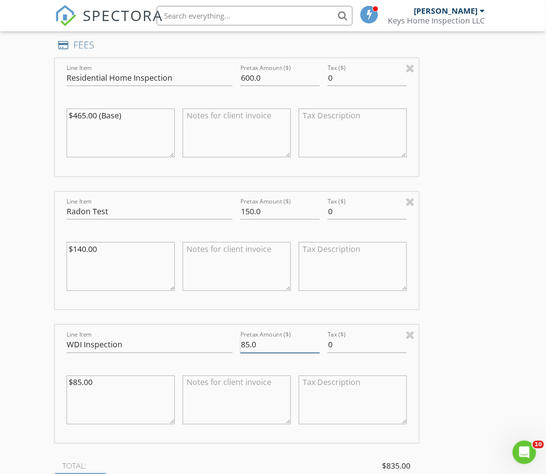
click at [250, 345] on input "85.0" at bounding box center [279, 345] width 79 height 16
type input "90.0"
click at [295, 312] on div "Line Item Residential Home Inspection Pretax Amount ($) 600.0 Tax ($) 0 $465.00…" at bounding box center [237, 274] width 364 height 433
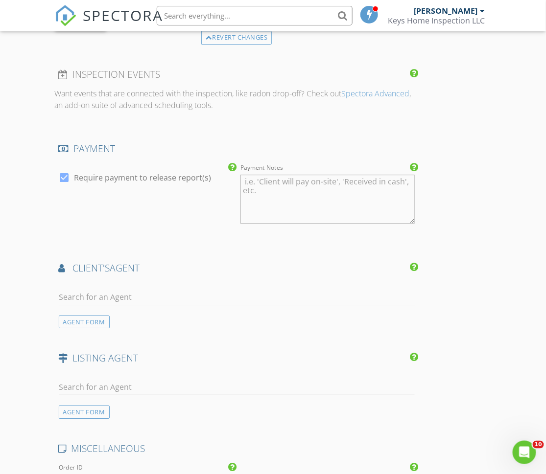
scroll to position [1647, 0]
click at [104, 289] on input "text" at bounding box center [237, 296] width 356 height 16
type input "Marlina"
click at [86, 282] on div "Marlina" at bounding box center [237, 298] width 356 height 32
drag, startPoint x: 90, startPoint y: 289, endPoint x: 54, endPoint y: 290, distance: 35.7
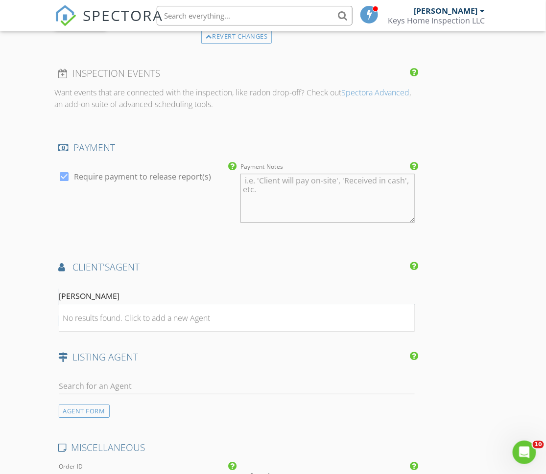
click at [65, 315] on div "AGENT FORM" at bounding box center [84, 321] width 51 height 13
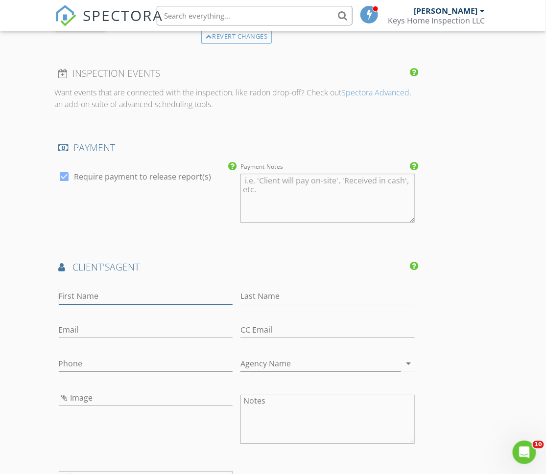
click at [132, 289] on input "First Name" at bounding box center [146, 296] width 174 height 16
paste input "Marlina Randazzo"
drag, startPoint x: 91, startPoint y: 293, endPoint x: 125, endPoint y: 293, distance: 34.3
click at [125, 293] on input "Marlina Randazzo" at bounding box center [146, 296] width 174 height 16
type input "Marlina"
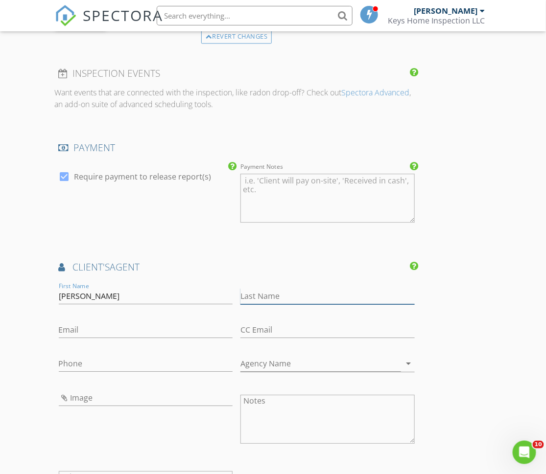
click at [258, 288] on input "Last Name" at bounding box center [327, 296] width 174 height 16
paste input "Randazzo"
type input "Randazzo"
click at [159, 325] on input "Email" at bounding box center [146, 330] width 174 height 16
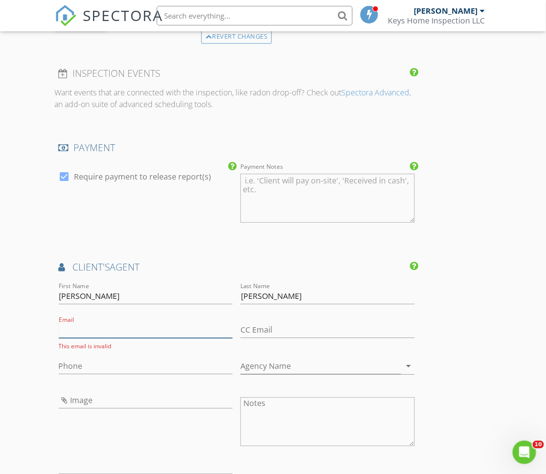
paste input "marlinarandazzo@yahoo.com"
type input "marlinarandazzo@yahoo.com"
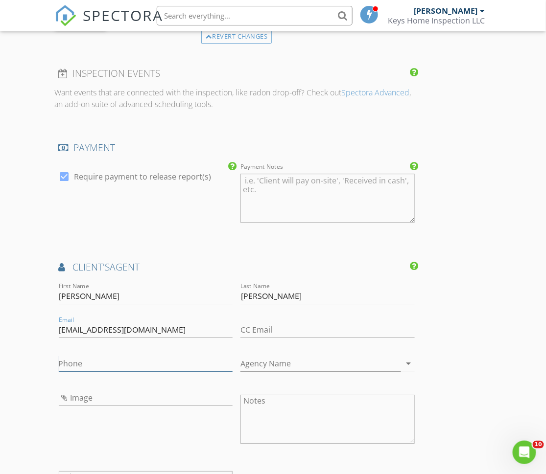
click at [77, 358] on input "Phone" at bounding box center [146, 364] width 174 height 16
type input "856-701-0290"
click at [280, 361] on input "Agency Name" at bounding box center [320, 364] width 161 height 16
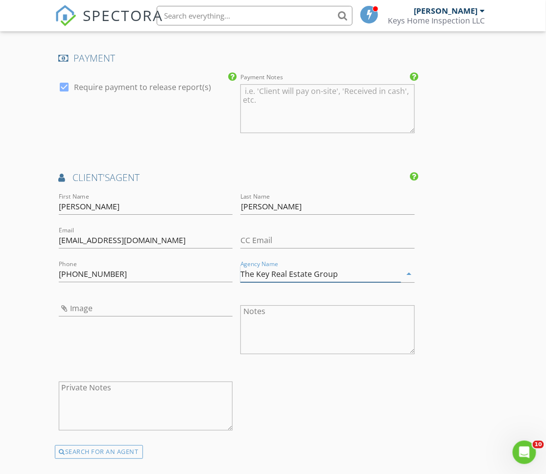
scroll to position [1745, 0]
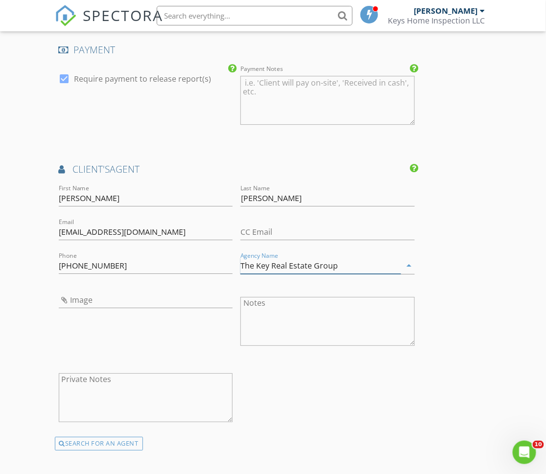
type input "The Key Real Estate Group"
click at [68, 297] on input "Image" at bounding box center [146, 300] width 174 height 16
type input "Screenshot 2025-08-27 at 3.51.13 PM.png"
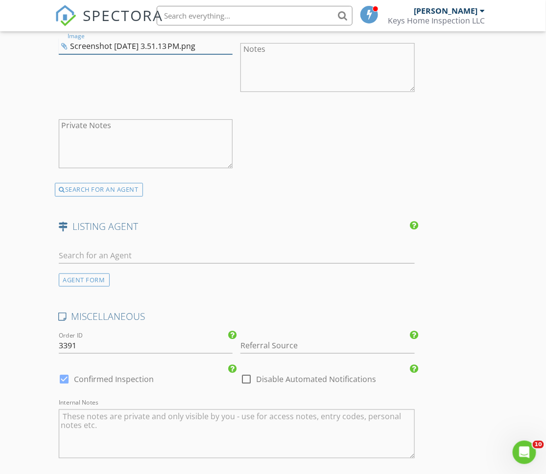
scroll to position [2000, 0]
click at [272, 338] on input "Referral Source" at bounding box center [327, 345] width 174 height 16
click at [281, 375] on div "Valerie Morrison" at bounding box center [327, 384] width 173 height 20
type input "Valerie Morrison"
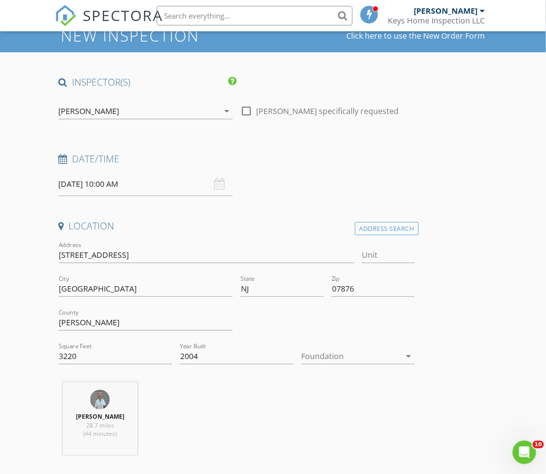
scroll to position [0, 0]
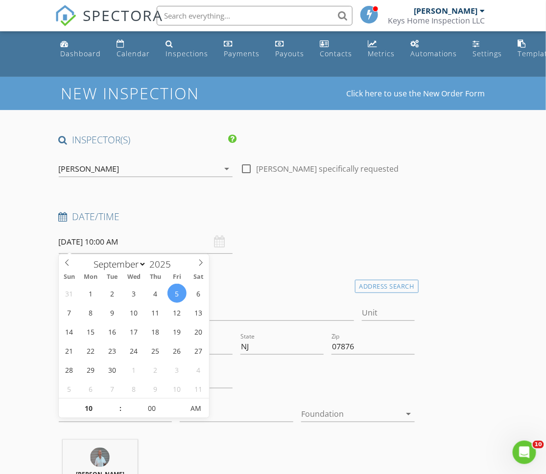
click at [116, 242] on input "09/05/2025 10:00 AM" at bounding box center [146, 242] width 174 height 24
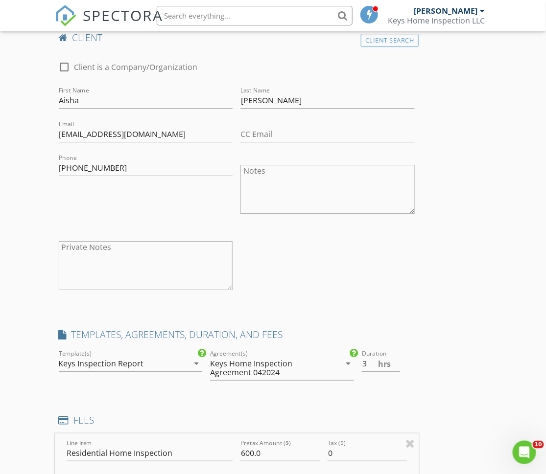
scroll to position [832, 0]
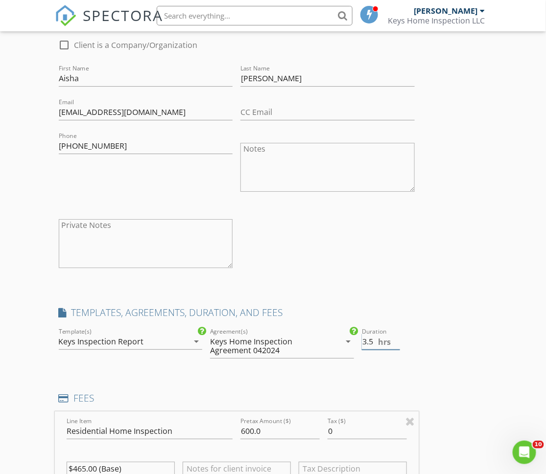
type input "3.5"
click at [397, 336] on input "3.5" at bounding box center [381, 342] width 38 height 16
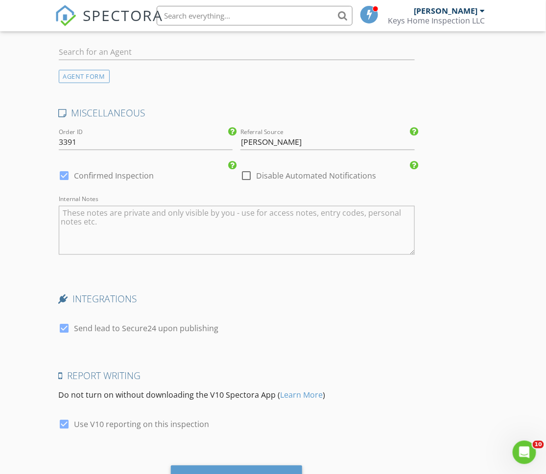
scroll to position [2245, 0]
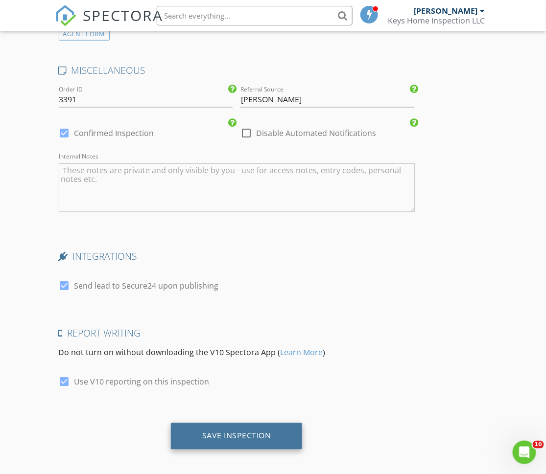
click at [252, 431] on div "Save Inspection" at bounding box center [236, 436] width 69 height 10
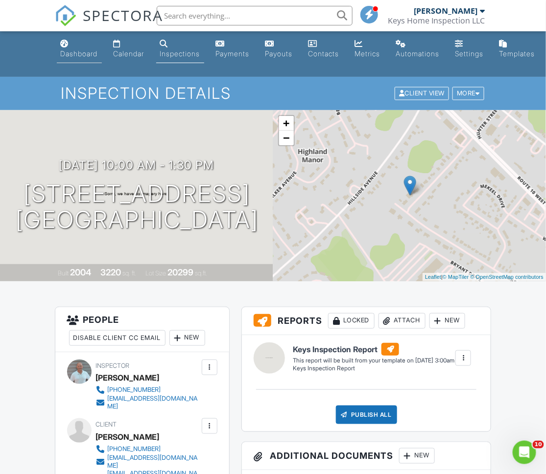
click at [82, 54] on div "Dashboard" at bounding box center [79, 53] width 37 height 8
